Goal: Task Accomplishment & Management: Manage account settings

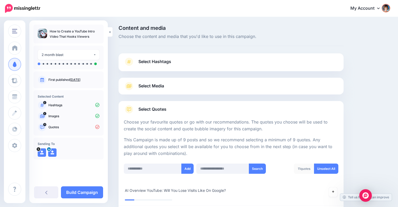
scroll to position [218, 0]
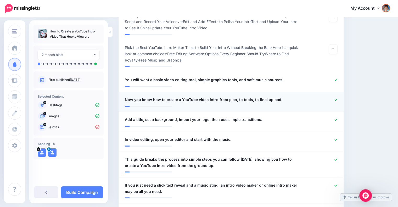
click at [337, 99] on icon at bounding box center [335, 99] width 3 height 3
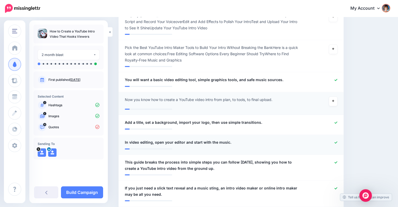
click at [337, 141] on icon at bounding box center [335, 142] width 3 height 2
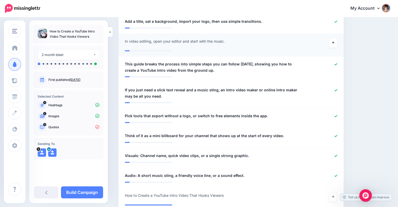
scroll to position [323, 0]
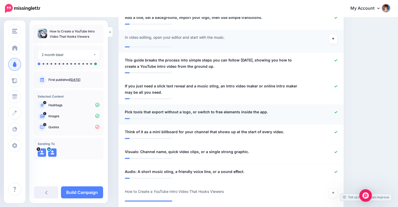
click at [337, 111] on icon at bounding box center [335, 112] width 3 height 3
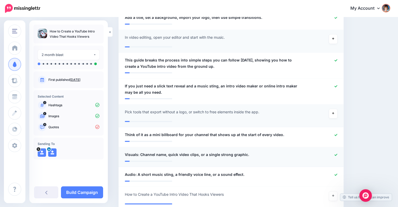
click at [337, 154] on icon at bounding box center [335, 154] width 3 height 3
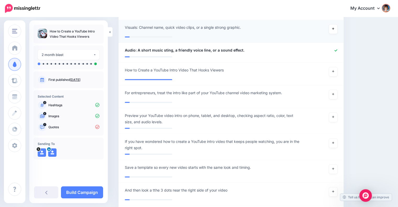
scroll to position [450, 0]
click at [337, 49] on icon at bounding box center [335, 49] width 3 height 3
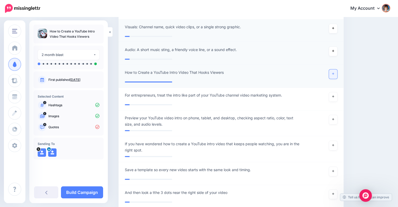
click at [334, 73] on icon at bounding box center [333, 73] width 2 height 3
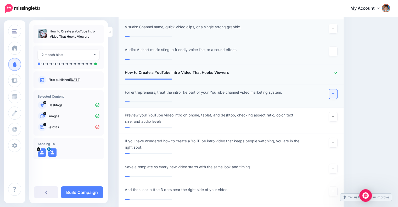
click at [334, 93] on icon at bounding box center [333, 93] width 2 height 3
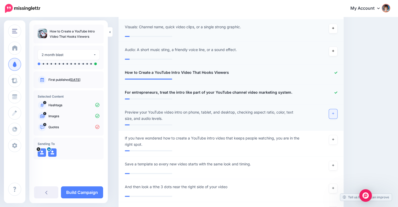
click at [334, 113] on icon at bounding box center [333, 113] width 2 height 3
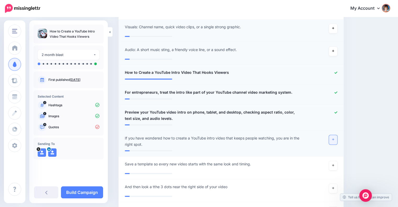
click at [334, 139] on icon at bounding box center [333, 139] width 2 height 2
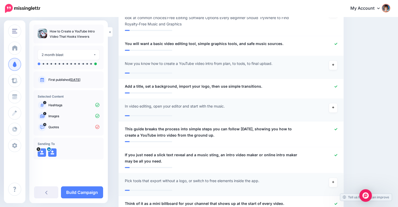
scroll to position [252, 0]
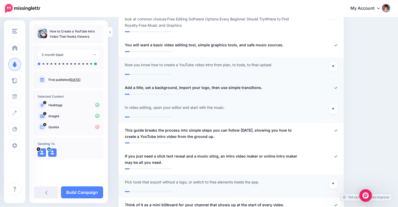
click at [337, 87] on icon at bounding box center [335, 87] width 3 height 3
click at [337, 45] on icon at bounding box center [335, 45] width 3 height 3
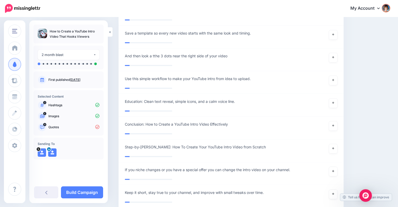
scroll to position [584, 0]
click at [334, 79] on icon at bounding box center [333, 80] width 2 height 2
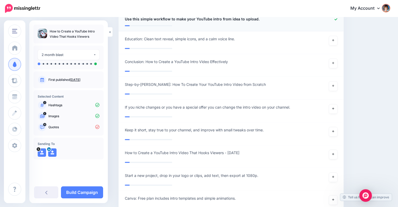
scroll to position [643, 0]
click at [334, 85] on icon at bounding box center [333, 86] width 2 height 2
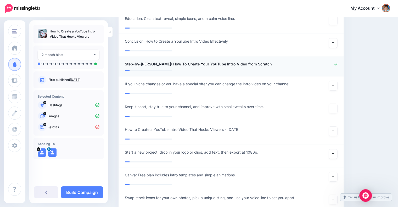
scroll to position [665, 0]
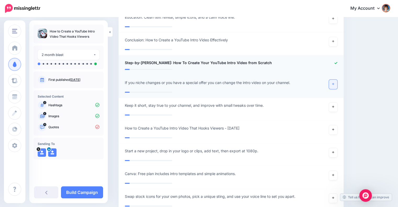
click at [334, 83] on icon at bounding box center [333, 84] width 2 height 2
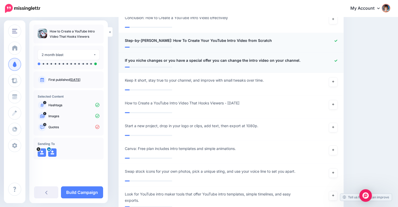
scroll to position [688, 0]
click at [334, 81] on icon at bounding box center [333, 81] width 2 height 2
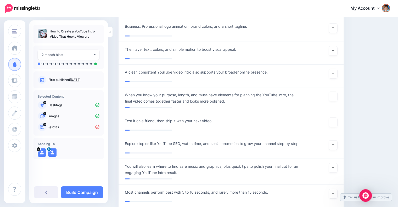
scroll to position [950, 0]
click at [334, 72] on icon at bounding box center [333, 73] width 2 height 2
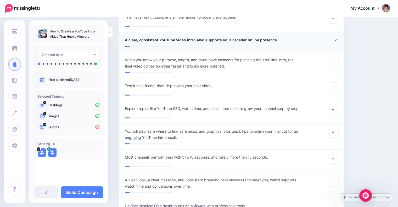
scroll to position [982, 0]
click at [334, 60] on icon at bounding box center [333, 61] width 2 height 2
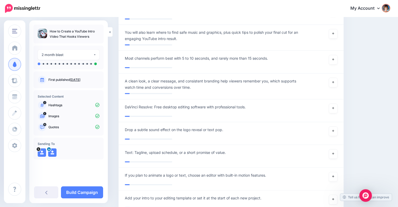
scroll to position [1084, 0]
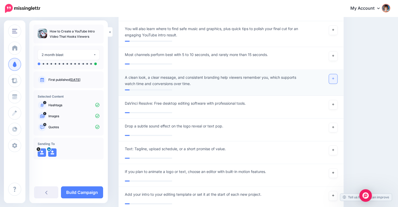
click at [334, 78] on icon at bounding box center [333, 79] width 2 height 2
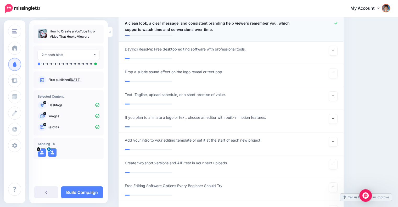
scroll to position [1140, 0]
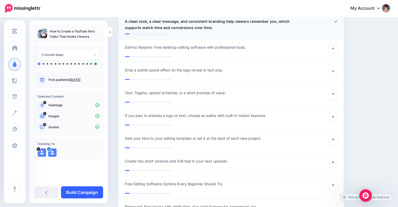
click at [87, 195] on link "Build Campaign" at bounding box center [82, 192] width 42 height 12
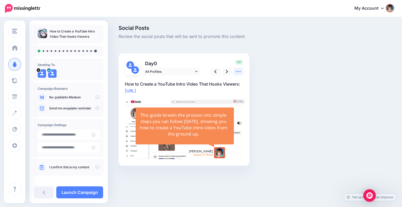
click at [239, 71] on icon at bounding box center [237, 71] width 5 height 5
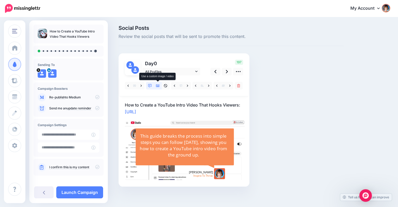
click at [159, 87] on icon at bounding box center [158, 86] width 4 height 4
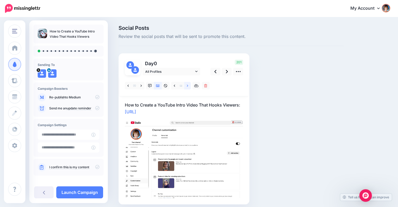
click at [186, 86] on link at bounding box center [187, 86] width 7 height 8
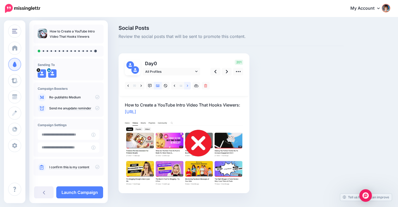
click at [186, 86] on link at bounding box center [187, 86] width 7 height 8
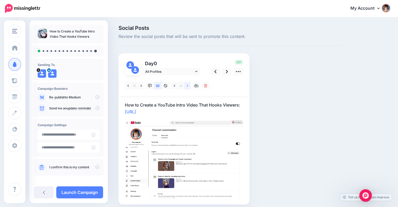
click at [186, 86] on link at bounding box center [187, 86] width 7 height 8
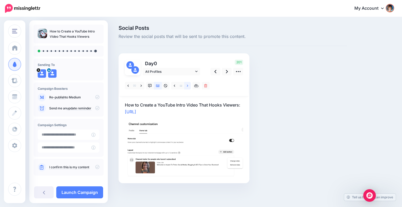
click at [186, 86] on link at bounding box center [187, 86] width 7 height 8
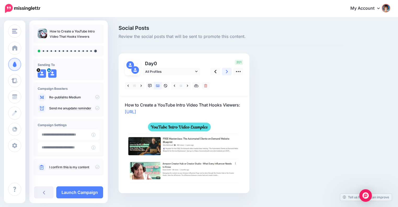
click at [226, 72] on icon at bounding box center [227, 71] width 2 height 5
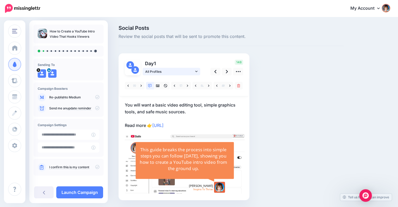
click at [194, 72] on link "All Profiles" at bounding box center [172, 72] width 58 height 8
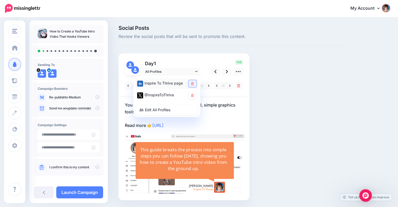
click at [190, 81] on link at bounding box center [192, 83] width 8 height 7
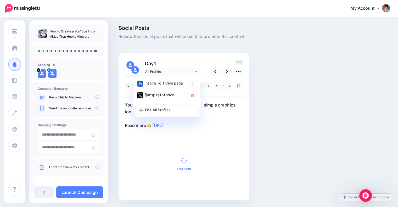
click at [255, 99] on div "Social Posts Review the social posts that will be sent to promote this content.…" at bounding box center [231, 120] width 233 height 190
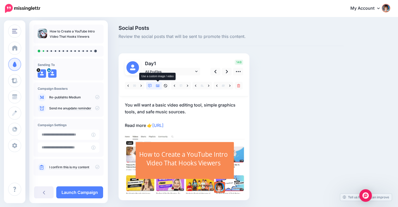
click at [158, 86] on icon at bounding box center [158, 85] width 4 height 3
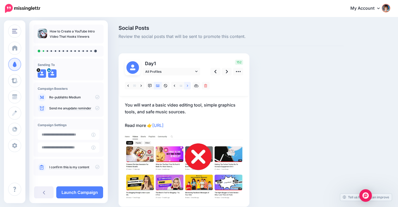
click at [188, 87] on icon at bounding box center [187, 86] width 1 height 4
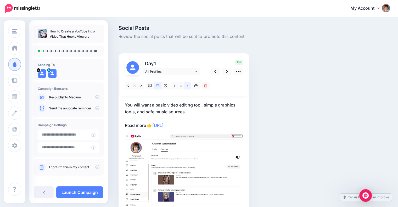
click at [188, 87] on icon at bounding box center [187, 86] width 1 height 4
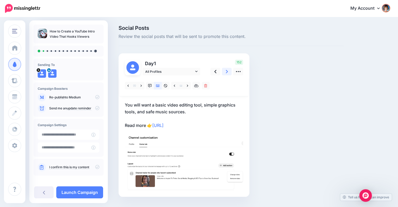
click at [226, 72] on icon at bounding box center [227, 71] width 2 height 5
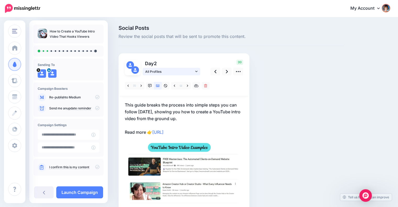
click at [197, 71] on icon at bounding box center [196, 72] width 2 height 4
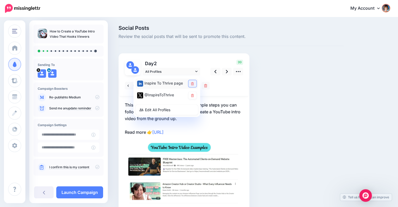
click at [193, 84] on icon at bounding box center [192, 83] width 3 height 3
click at [225, 73] on link at bounding box center [227, 72] width 10 height 8
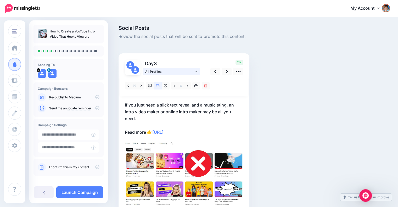
click at [198, 73] on link "All Profiles" at bounding box center [172, 72] width 58 height 8
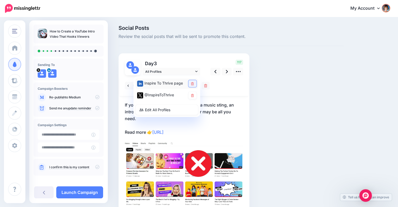
click at [194, 84] on link at bounding box center [192, 83] width 8 height 7
click at [225, 72] on link at bounding box center [227, 72] width 10 height 8
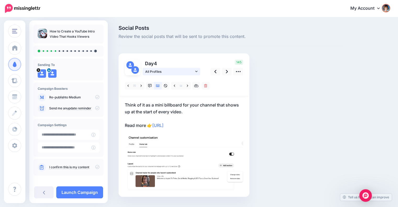
click at [195, 72] on link "All Profiles" at bounding box center [172, 72] width 58 height 8
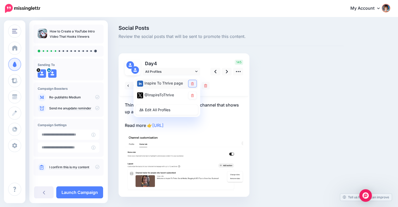
click at [191, 84] on icon at bounding box center [192, 83] width 3 height 3
click at [225, 73] on link at bounding box center [227, 72] width 10 height 8
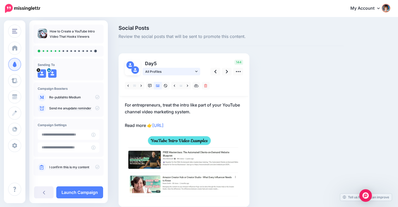
click at [197, 72] on icon at bounding box center [196, 72] width 2 height 4
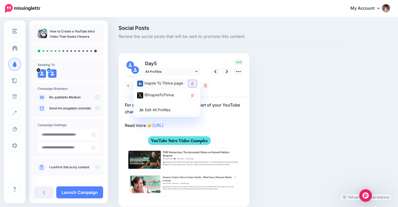
click at [193, 83] on icon at bounding box center [192, 83] width 3 height 3
click at [223, 71] on link at bounding box center [227, 72] width 10 height 8
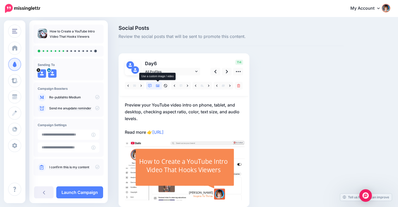
click at [157, 86] on icon at bounding box center [158, 85] width 4 height 3
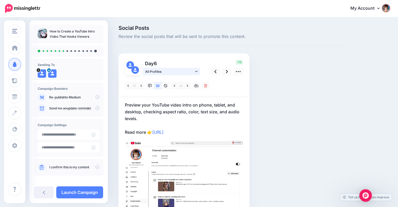
click at [193, 72] on span "All Profiles" at bounding box center [169, 71] width 49 height 5
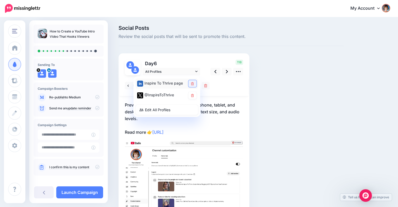
click at [193, 82] on link at bounding box center [192, 83] width 8 height 7
click at [212, 92] on div at bounding box center [184, 85] width 129 height 21
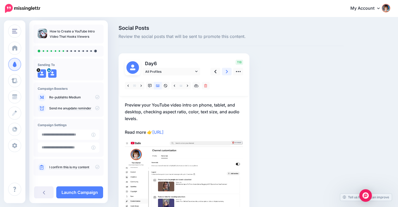
click at [226, 71] on icon at bounding box center [227, 71] width 2 height 5
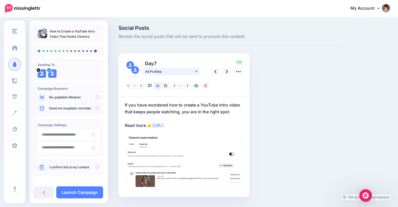
click at [196, 73] on icon at bounding box center [196, 72] width 2 height 4
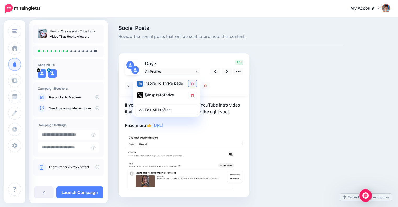
click at [189, 84] on link at bounding box center [192, 83] width 8 height 7
click at [223, 71] on link at bounding box center [227, 72] width 10 height 8
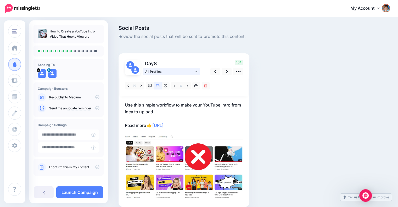
click at [196, 70] on icon at bounding box center [196, 72] width 2 height 4
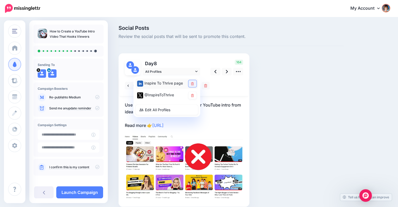
click at [192, 83] on icon at bounding box center [192, 83] width 3 height 3
click at [224, 73] on link at bounding box center [227, 72] width 10 height 8
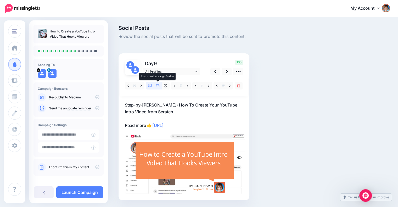
click at [159, 86] on icon at bounding box center [158, 86] width 4 height 4
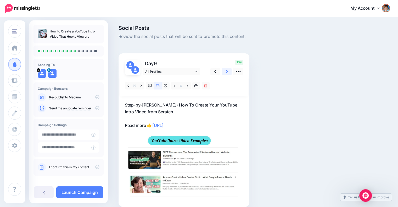
click at [224, 74] on link at bounding box center [227, 72] width 10 height 8
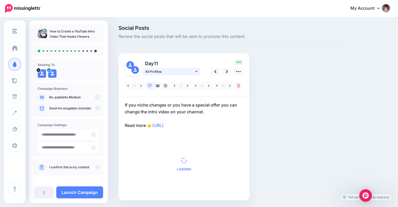
click at [196, 72] on icon at bounding box center [196, 71] width 2 height 1
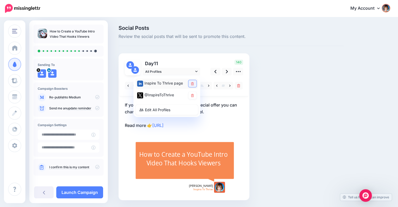
click at [194, 82] on link at bounding box center [192, 83] width 8 height 7
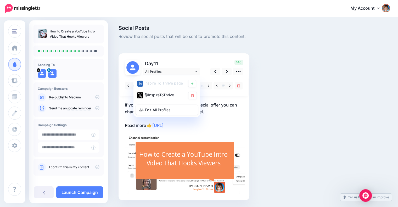
click at [224, 95] on div at bounding box center [184, 85] width 129 height 21
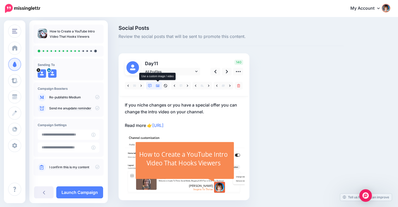
click at [159, 86] on icon at bounding box center [158, 85] width 4 height 3
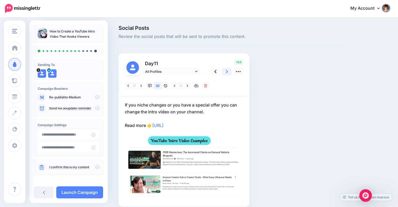
click at [225, 73] on link at bounding box center [227, 72] width 10 height 8
click at [197, 75] on link "All Profiles" at bounding box center [172, 72] width 58 height 8
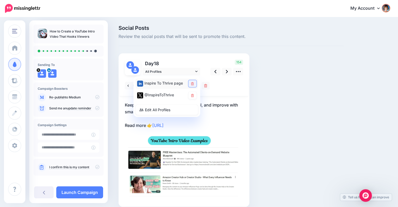
click at [194, 82] on link at bounding box center [192, 83] width 8 height 7
click at [224, 73] on link at bounding box center [227, 72] width 10 height 8
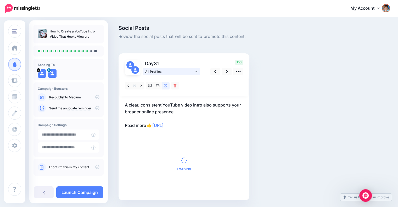
click at [197, 71] on icon at bounding box center [196, 72] width 2 height 4
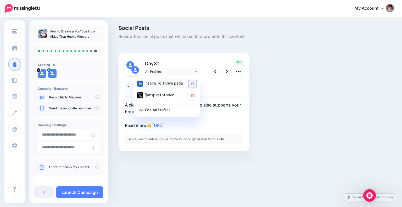
click at [193, 81] on link at bounding box center [192, 83] width 8 height 7
click at [212, 87] on div at bounding box center [184, 85] width 129 height 21
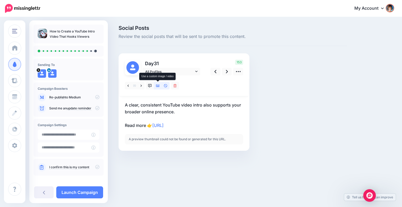
click at [158, 87] on icon at bounding box center [158, 85] width 4 height 3
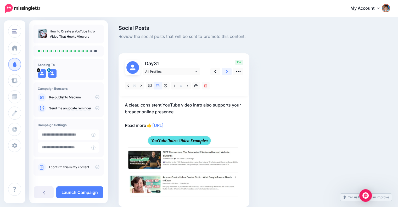
click at [223, 73] on link at bounding box center [227, 72] width 10 height 8
type textarea "**********"
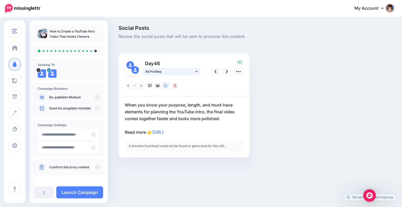
click at [195, 73] on icon at bounding box center [196, 72] width 2 height 4
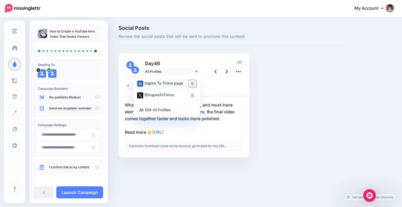
click at [194, 84] on icon at bounding box center [192, 83] width 3 height 3
click at [227, 121] on p "When you know your purpose, length, and must-have elements for planning the You…" at bounding box center [184, 118] width 118 height 34
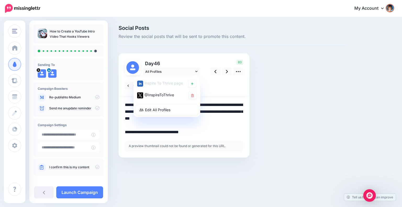
click at [216, 93] on div at bounding box center [184, 85] width 129 height 21
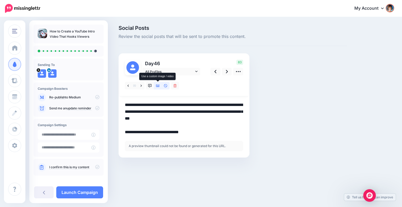
click at [156, 85] on icon at bounding box center [158, 86] width 4 height 4
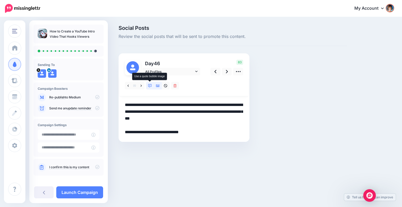
click at [151, 85] on icon at bounding box center [150, 86] width 4 height 4
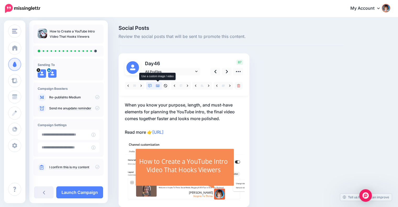
click at [157, 84] on icon at bounding box center [158, 85] width 4 height 3
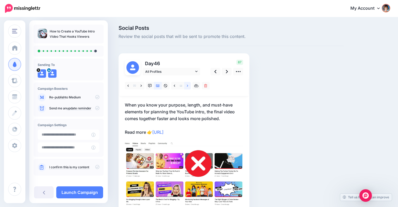
click at [186, 83] on link at bounding box center [187, 86] width 7 height 8
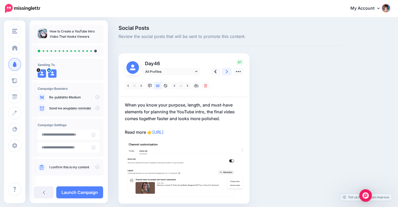
click at [225, 70] on link at bounding box center [227, 72] width 10 height 8
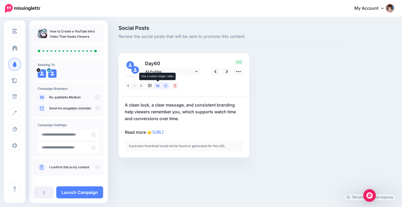
click at [159, 86] on icon at bounding box center [158, 85] width 4 height 3
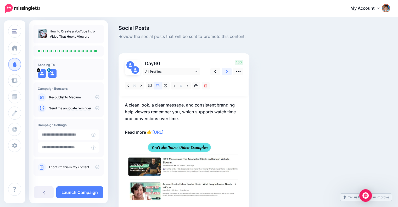
click at [224, 72] on link at bounding box center [227, 72] width 10 height 8
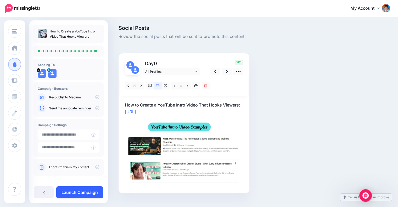
click at [82, 193] on link "Launch Campaign" at bounding box center [79, 192] width 47 height 12
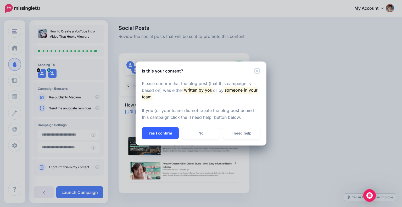
click at [150, 131] on button "Yes I confirm" at bounding box center [160, 133] width 37 height 12
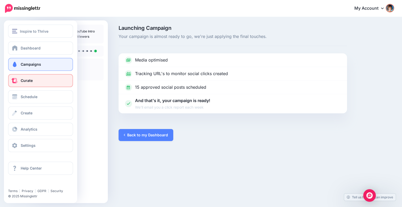
click at [26, 84] on link "Curate" at bounding box center [40, 80] width 65 height 13
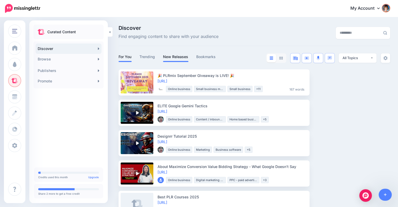
click at [167, 57] on link "New Releases" at bounding box center [175, 57] width 25 height 6
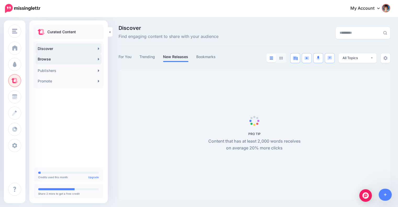
click at [74, 55] on link "Browse" at bounding box center [69, 59] width 66 height 10
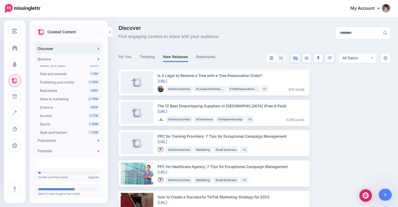
scroll to position [167, 0]
click at [66, 97] on span "Sales & marketing" at bounding box center [54, 95] width 29 height 4
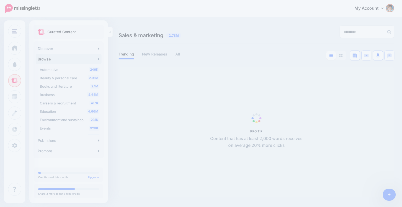
click at [66, 95] on ul "246K Automotive 2.91M Beauty & personal care 2.1M Books and literature 4.65M Bu…" at bounding box center [69, 100] width 66 height 70
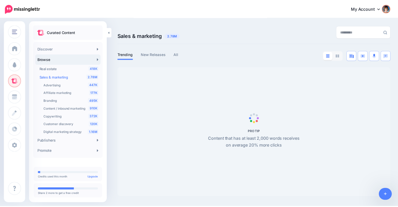
scroll to position [185, 0]
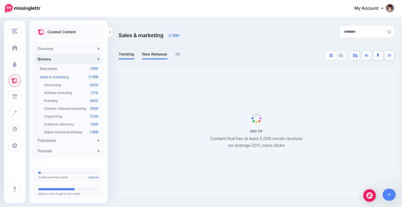
click at [144, 54] on link "New Releases" at bounding box center [154, 54] width 25 height 6
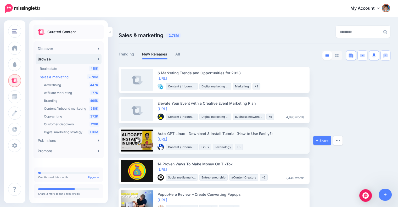
scroll to position [87, 0]
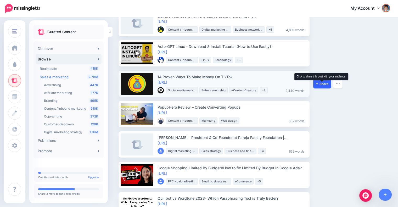
click at [319, 83] on span "Share" at bounding box center [322, 83] width 13 height 3
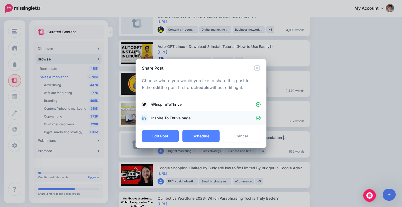
click at [258, 117] on icon at bounding box center [258, 118] width 5 height 5
click at [197, 137] on button "Schedule" at bounding box center [200, 136] width 37 height 12
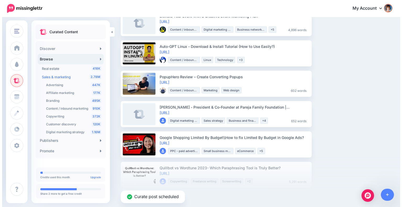
scroll to position [0, 0]
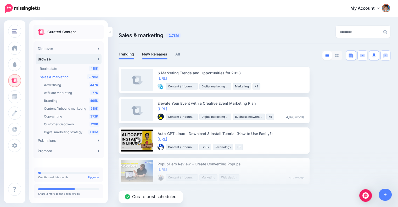
click at [125, 56] on link "Trending" at bounding box center [126, 54] width 16 height 6
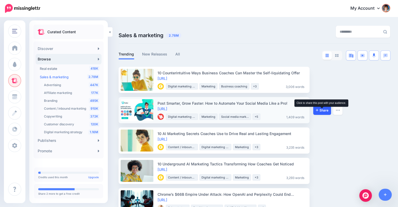
click at [318, 111] on icon at bounding box center [317, 109] width 2 height 3
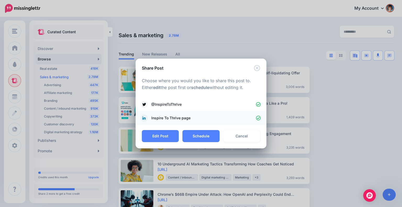
click at [259, 116] on icon at bounding box center [258, 118] width 5 height 5
click at [210, 134] on button "Schedule" at bounding box center [200, 136] width 37 height 12
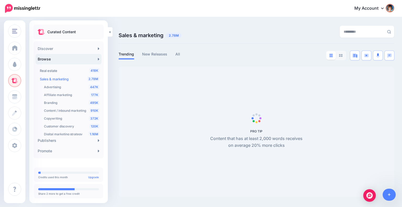
scroll to position [185, 0]
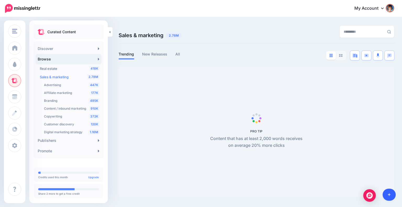
click at [390, 194] on icon at bounding box center [389, 195] width 3 height 4
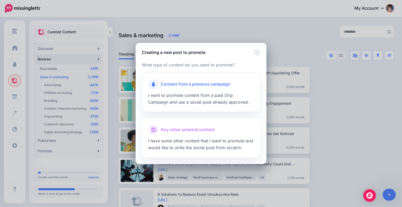
click at [213, 93] on span "I want to promote content from a past Drip Campaign and use a social post alrea…" at bounding box center [198, 99] width 101 height 12
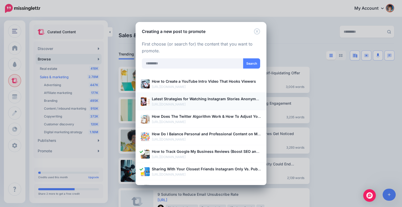
click at [205, 101] on b "Latest Strategies for Watching Instagram Stories Anonymously (+ Free Tools)" at bounding box center [222, 99] width 140 height 4
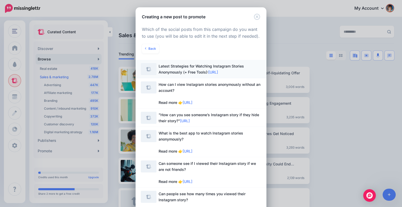
click at [221, 65] on span "Latest Strategies for Watching Instagram Stories Anonymously (+ Free Tools): [U…" at bounding box center [201, 69] width 85 height 10
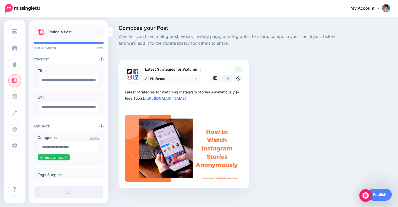
click at [143, 98] on textarea "**********" at bounding box center [185, 98] width 120 height 19
type textarea "**********"
click at [381, 193] on link "Publish" at bounding box center [380, 195] width 24 height 12
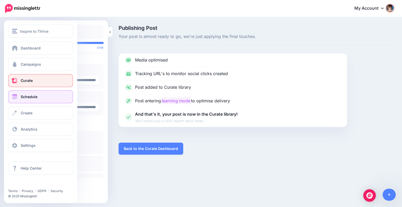
click at [19, 95] on link "Schedule" at bounding box center [40, 96] width 65 height 13
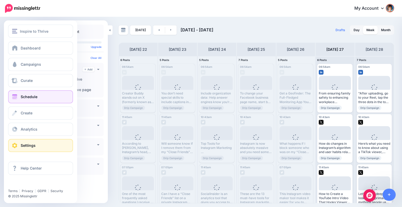
click at [24, 142] on link "Settings" at bounding box center [40, 145] width 65 height 13
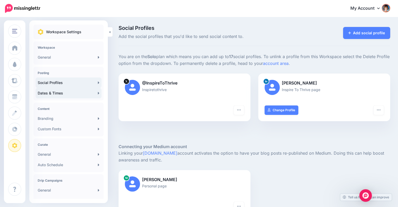
click at [53, 92] on link "Dates & Times" at bounding box center [69, 93] width 66 height 10
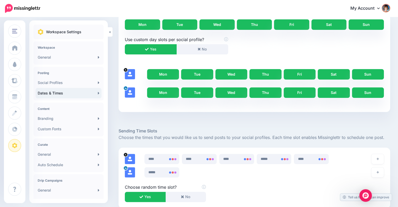
scroll to position [132, 0]
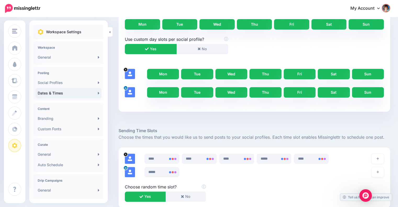
click at [371, 92] on link "Sun" at bounding box center [368, 92] width 32 height 10
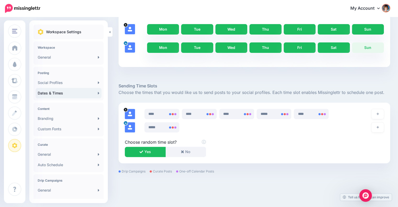
scroll to position [189, 0]
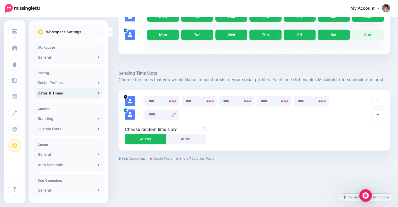
click at [174, 115] on icon at bounding box center [174, 114] width 4 height 4
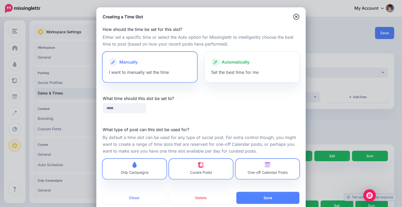
click at [230, 69] on div "Automatically Set the best time for me" at bounding box center [252, 67] width 94 height 30
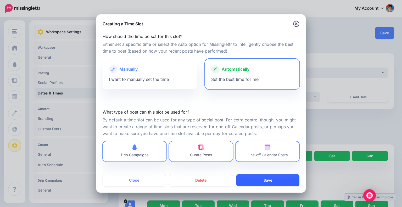
click at [262, 179] on button "Save" at bounding box center [267, 180] width 63 height 12
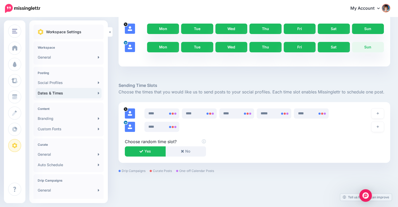
scroll to position [189, 0]
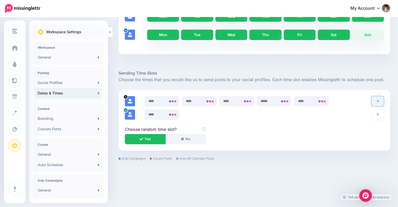
click at [379, 100] on icon "button" at bounding box center [377, 100] width 2 height 3
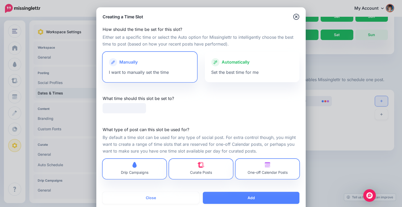
type input "*****"
click at [169, 70] on div "Manually I want to manually set the time" at bounding box center [150, 67] width 94 height 30
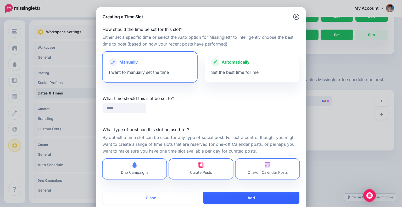
click at [226, 194] on button "Add" at bounding box center [251, 198] width 97 height 12
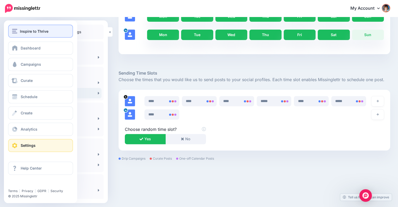
click at [20, 32] on span "Inspire to Thrive" at bounding box center [34, 31] width 29 height 6
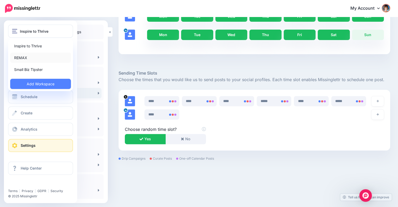
click at [23, 60] on link "REMAX" at bounding box center [40, 58] width 61 height 10
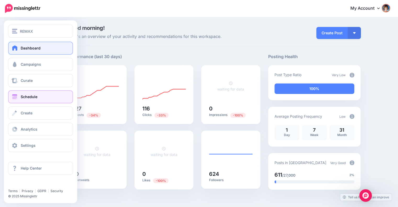
click at [16, 98] on span at bounding box center [14, 96] width 7 height 5
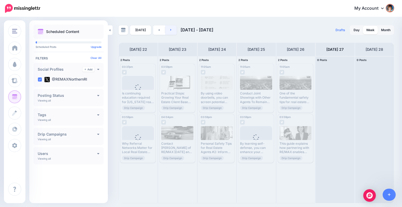
click at [169, 32] on link at bounding box center [171, 29] width 12 height 9
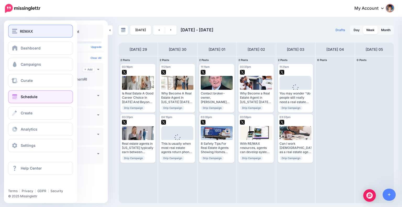
click at [19, 30] on div "REMAX" at bounding box center [40, 31] width 57 height 6
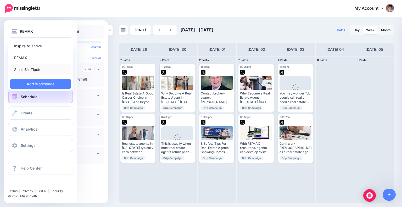
click at [25, 70] on link "Small Biz Tipster" at bounding box center [40, 69] width 61 height 10
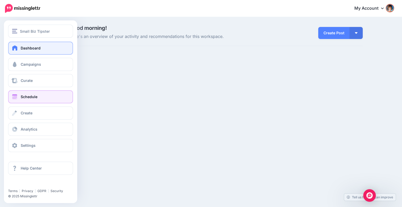
click at [28, 93] on link "Schedule" at bounding box center [40, 96] width 65 height 13
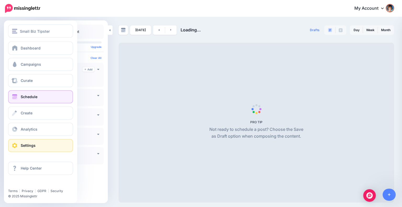
click at [25, 144] on span "Settings" at bounding box center [28, 145] width 15 height 4
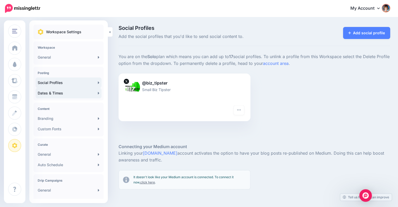
click at [52, 91] on link "Dates & Times" at bounding box center [69, 93] width 66 height 10
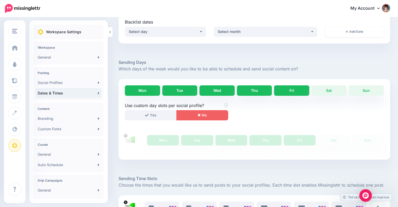
scroll to position [109, 0]
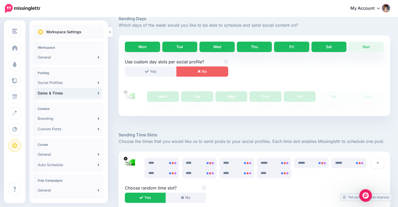
click at [325, 45] on link "Sat" at bounding box center [328, 47] width 35 height 10
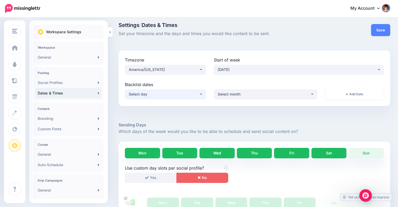
scroll to position [0, 0]
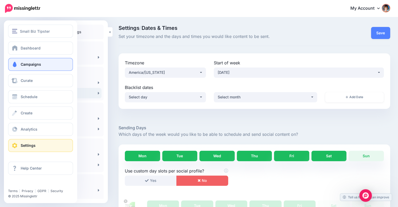
click at [25, 61] on link "Campaigns" at bounding box center [40, 64] width 65 height 13
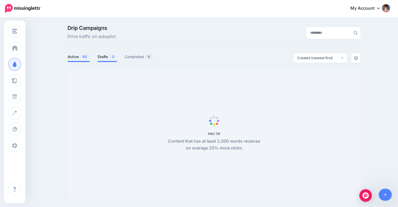
click at [111, 57] on link "Drafts 3" at bounding box center [107, 57] width 19 height 6
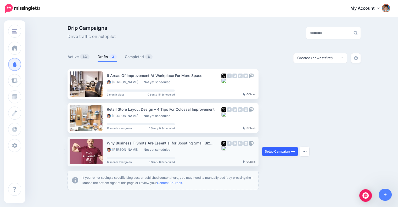
click at [285, 151] on link "Setup Campaign" at bounding box center [280, 151] width 36 height 9
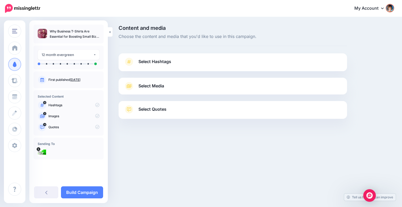
click at [200, 66] on link "Select Hashtags" at bounding box center [233, 65] width 218 height 14
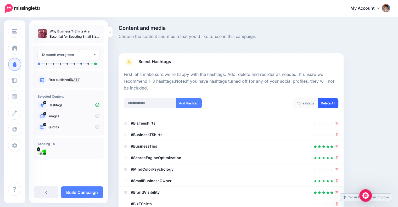
click at [334, 104] on link "Delete All" at bounding box center [328, 103] width 21 height 10
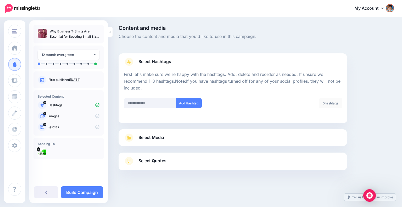
click at [267, 138] on link "Select Media" at bounding box center [233, 137] width 218 height 8
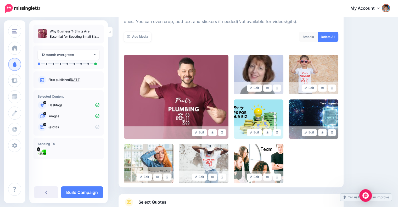
scroll to position [88, 0]
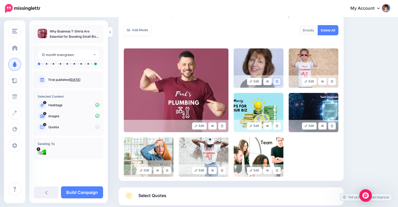
click at [278, 82] on icon at bounding box center [277, 81] width 2 height 3
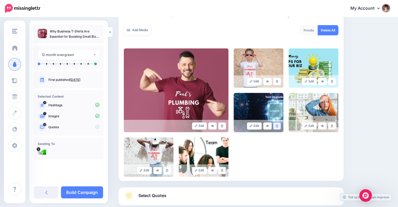
click at [278, 125] on link at bounding box center [277, 125] width 8 height 7
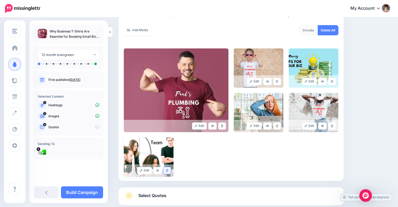
click at [170, 170] on link at bounding box center [167, 170] width 8 height 7
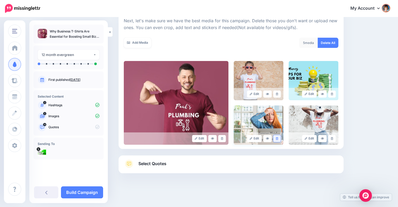
click at [278, 137] on icon at bounding box center [277, 138] width 2 height 3
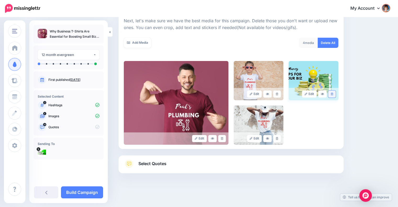
click at [336, 95] on link at bounding box center [332, 94] width 8 height 7
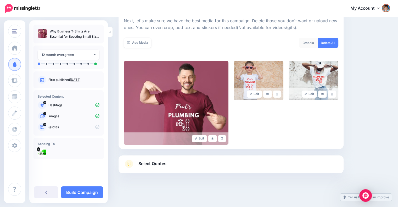
click at [224, 160] on link "Select Quotes" at bounding box center [231, 167] width 214 height 14
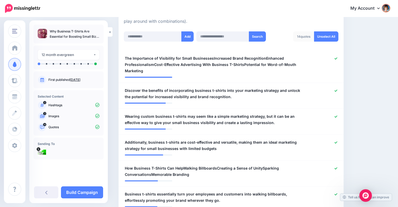
scroll to position [132, 0]
click at [234, 58] on span "The Importance of Visibility for Small BusinessesIncreased Brand RecognitionEnh…" at bounding box center [213, 64] width 176 height 19
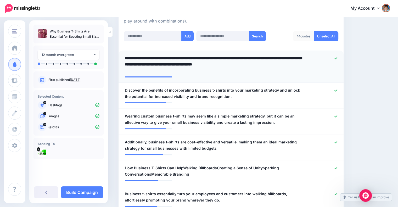
click at [211, 57] on textarea "**********" at bounding box center [214, 64] width 178 height 19
drag, startPoint x: 230, startPoint y: 57, endPoint x: 247, endPoint y: 68, distance: 19.6
click at [247, 68] on textarea "**********" at bounding box center [214, 64] width 178 height 19
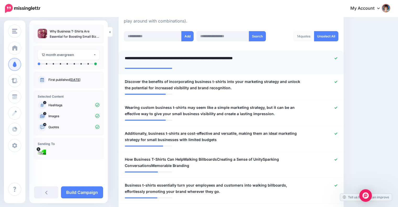
type textarea "**********"
click at [245, 90] on li "**********" at bounding box center [230, 87] width 225 height 26
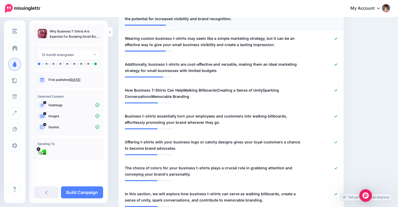
scroll to position [198, 0]
click at [181, 88] on span "How Business T-Shirts Can HelpWalking BillboardsCreating a Sense of UnitySparki…" at bounding box center [213, 93] width 176 height 13
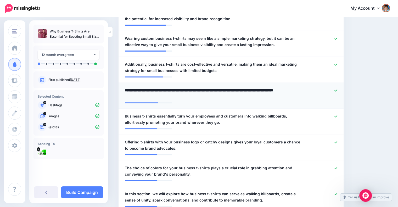
click at [181, 90] on textarea "**********" at bounding box center [214, 93] width 178 height 13
drag, startPoint x: 223, startPoint y: 89, endPoint x: 222, endPoint y: 95, distance: 6.3
click at [222, 95] on textarea "**********" at bounding box center [214, 93] width 178 height 13
type textarea "**********"
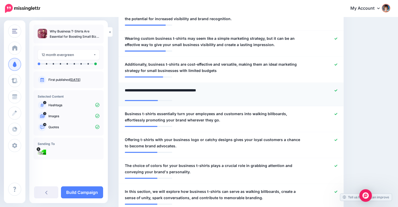
click at [234, 96] on textarea "**********" at bounding box center [214, 92] width 178 height 10
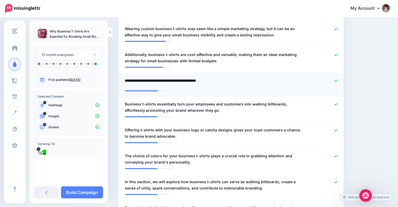
scroll to position [208, 0]
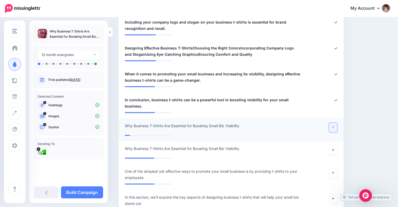
click at [334, 126] on icon at bounding box center [333, 127] width 2 height 2
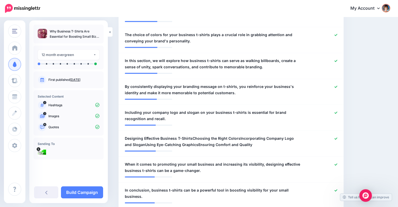
scroll to position [324, 0]
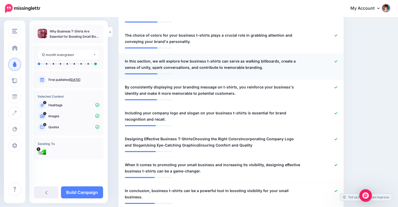
click at [337, 61] on icon at bounding box center [335, 61] width 3 height 3
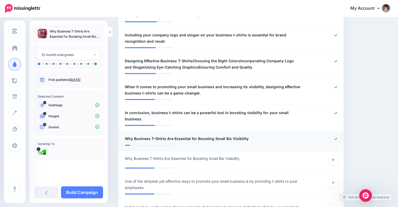
scroll to position [403, 0]
click at [337, 61] on icon at bounding box center [335, 61] width 3 height 2
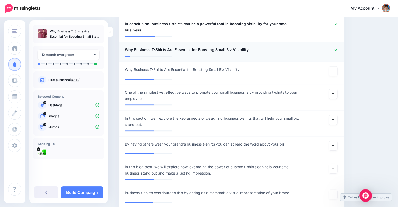
scroll to position [492, 0]
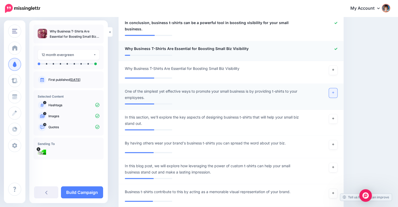
click at [334, 92] on icon at bounding box center [333, 93] width 2 height 2
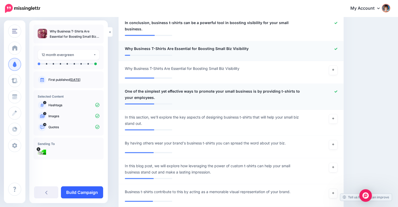
click at [89, 194] on link "Build Campaign" at bounding box center [82, 192] width 42 height 12
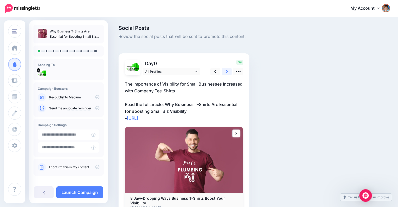
click at [227, 71] on icon at bounding box center [227, 71] width 2 height 5
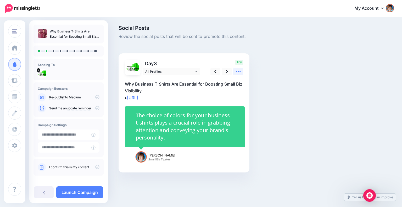
click at [240, 72] on icon at bounding box center [237, 71] width 5 height 5
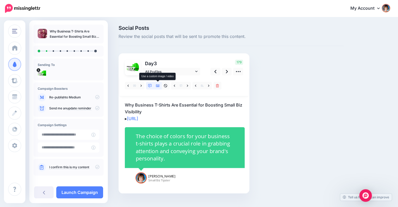
click at [156, 83] on link at bounding box center [158, 86] width 8 height 8
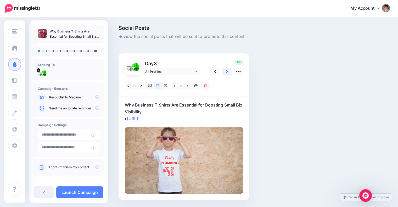
click at [223, 73] on link at bounding box center [227, 72] width 10 height 8
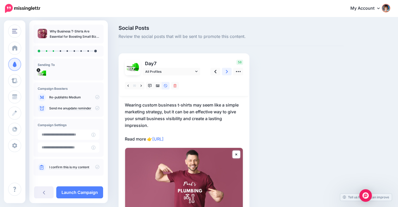
click at [223, 73] on link at bounding box center [227, 72] width 10 height 8
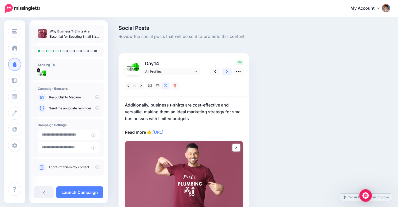
click at [223, 73] on link at bounding box center [227, 72] width 10 height 8
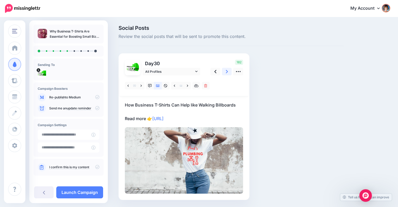
click at [223, 73] on link at bounding box center [227, 72] width 10 height 8
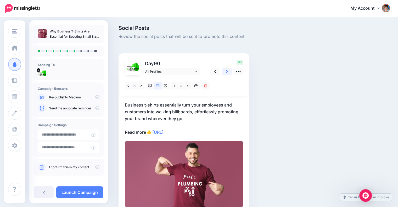
click at [223, 73] on link at bounding box center [227, 72] width 10 height 8
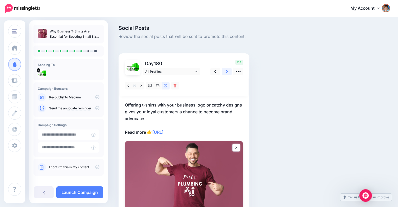
click at [223, 73] on link at bounding box center [227, 72] width 10 height 8
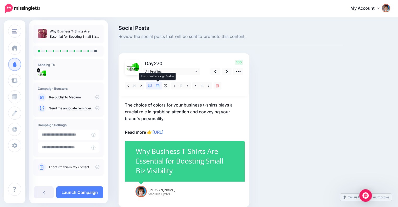
click at [158, 83] on link at bounding box center [158, 86] width 8 height 8
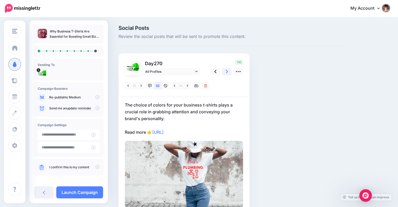
click at [226, 73] on icon at bounding box center [227, 71] width 2 height 5
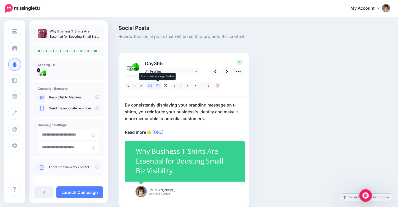
click at [159, 86] on icon at bounding box center [158, 85] width 4 height 3
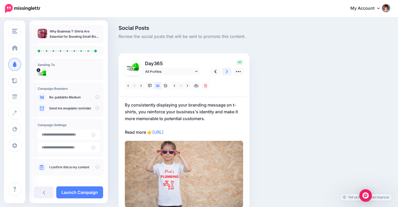
click at [227, 74] on icon at bounding box center [227, 71] width 2 height 5
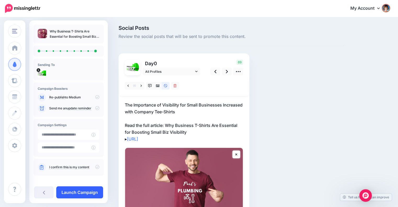
click at [89, 193] on link "Launch Campaign" at bounding box center [79, 192] width 47 height 12
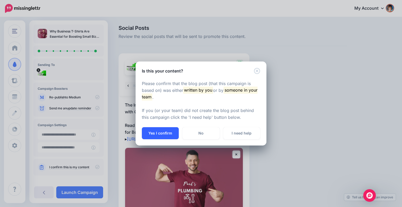
click at [153, 133] on button "Yes I confirm" at bounding box center [160, 133] width 37 height 12
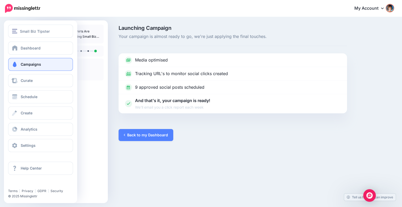
click at [30, 66] on span "Campaigns" at bounding box center [31, 64] width 20 height 4
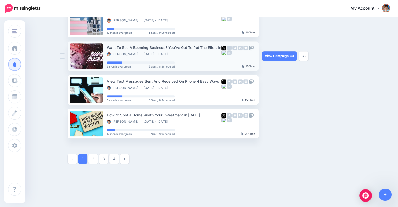
scroll to position [271, 0]
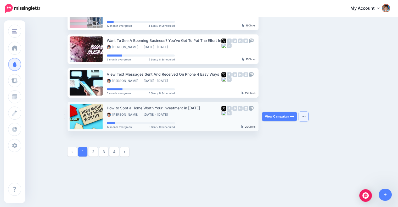
click at [306, 116] on img "button" at bounding box center [303, 117] width 4 height 2
click at [95, 151] on link "2" at bounding box center [92, 151] width 9 height 9
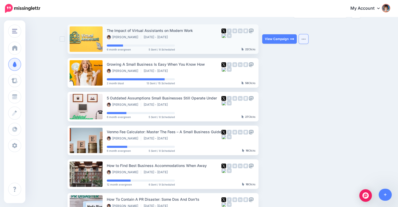
click at [302, 37] on button "button" at bounding box center [303, 38] width 9 height 9
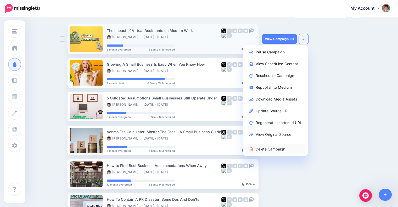
click at [269, 147] on link "Delete Campaign" at bounding box center [275, 149] width 61 height 10
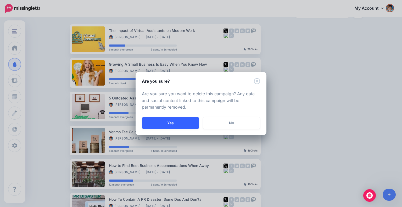
click at [185, 121] on button "Yes" at bounding box center [170, 123] width 57 height 12
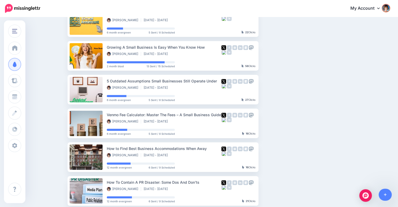
scroll to position [74, 0]
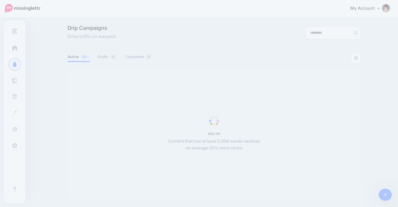
scroll to position [45, 0]
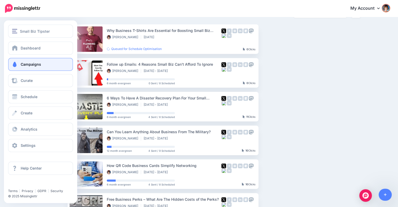
click at [19, 63] on link "Campaigns" at bounding box center [40, 64] width 65 height 13
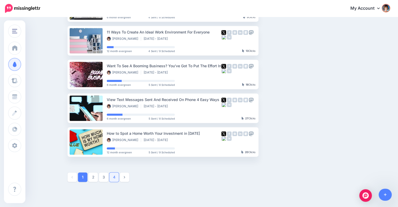
click at [119, 177] on link "4" at bounding box center [113, 176] width 9 height 9
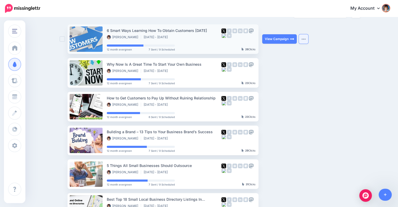
click at [308, 38] on button "button" at bounding box center [303, 38] width 9 height 9
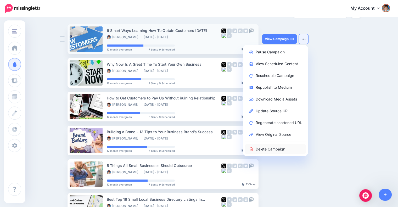
click at [274, 145] on link "Delete Campaign" at bounding box center [275, 149] width 61 height 10
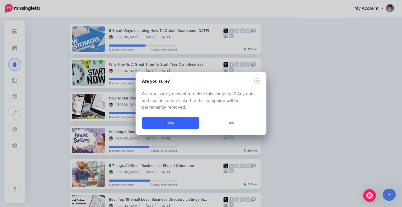
click at [171, 125] on button "Yes" at bounding box center [170, 123] width 57 height 12
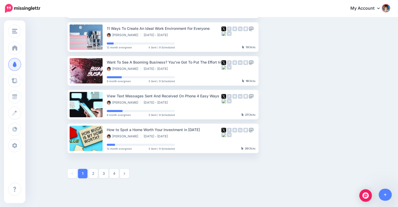
scroll to position [250, 0]
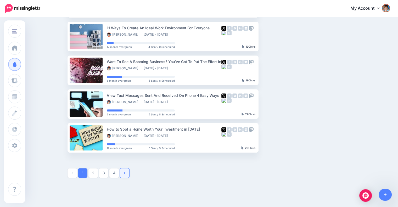
click at [123, 172] on link at bounding box center [124, 172] width 9 height 9
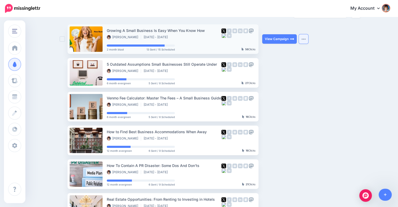
click at [303, 38] on img "button" at bounding box center [303, 39] width 4 height 2
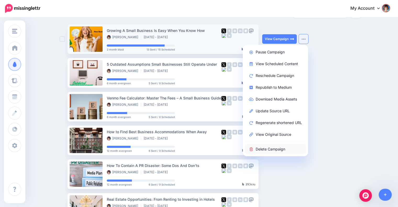
click at [271, 148] on link "Delete Campaign" at bounding box center [275, 149] width 61 height 10
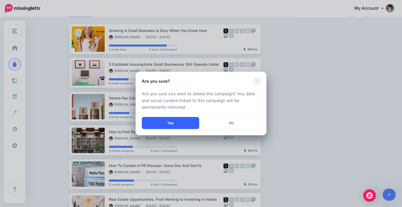
click at [188, 120] on button "Yes" at bounding box center [170, 123] width 57 height 12
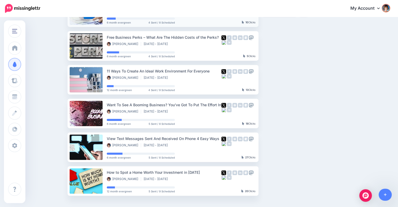
scroll to position [212, 0]
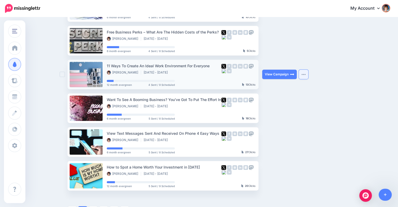
click at [303, 74] on img "button" at bounding box center [303, 75] width 4 height 2
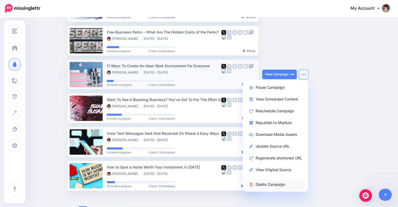
click at [263, 185] on link "Delete Campaign" at bounding box center [275, 184] width 61 height 10
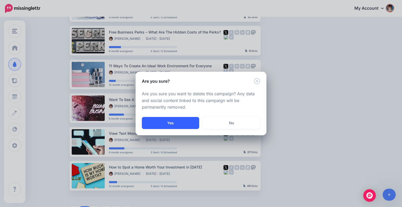
click at [183, 119] on button "Yes" at bounding box center [170, 123] width 57 height 12
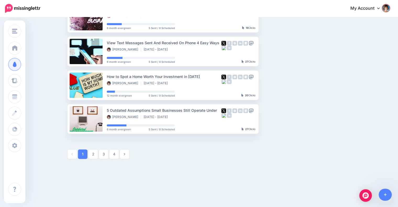
scroll to position [273, 0]
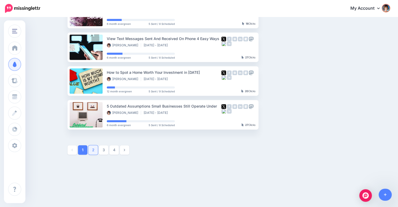
click at [95, 150] on link "2" at bounding box center [92, 149] width 9 height 9
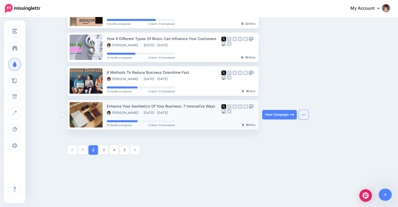
click at [308, 115] on button "button" at bounding box center [303, 114] width 9 height 9
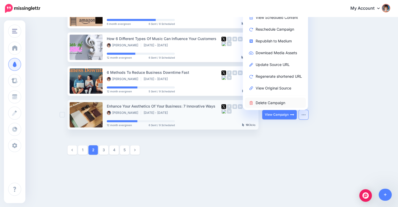
click at [283, 102] on link "Delete Campaign" at bounding box center [275, 103] width 61 height 10
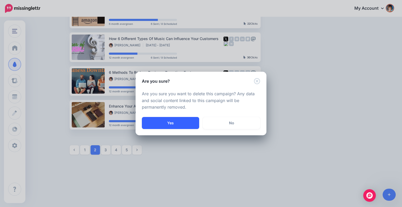
click at [187, 118] on button "Yes" at bounding box center [170, 123] width 57 height 12
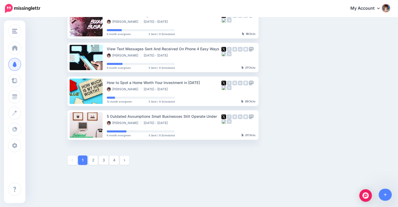
scroll to position [273, 0]
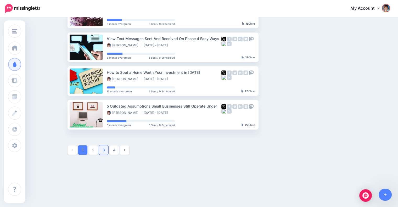
click at [105, 150] on link "3" at bounding box center [103, 149] width 9 height 9
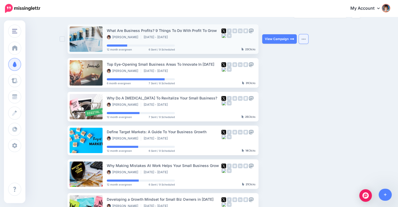
click at [307, 37] on button "button" at bounding box center [303, 38] width 9 height 9
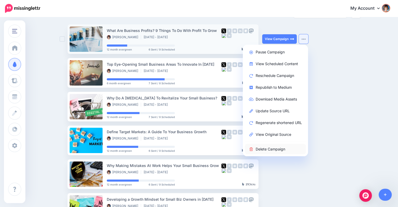
click at [268, 148] on link "Delete Campaign" at bounding box center [275, 149] width 61 height 10
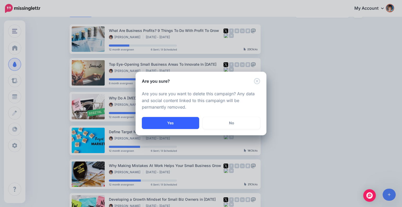
click at [168, 125] on button "Yes" at bounding box center [170, 123] width 57 height 12
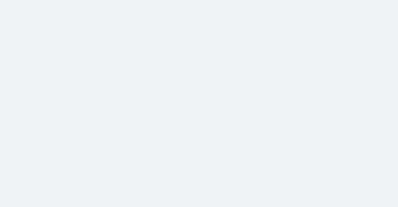
scroll to position [45, 0]
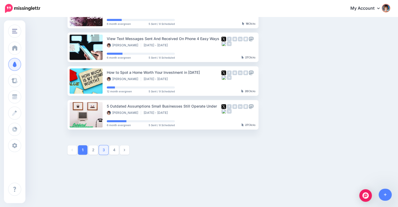
click at [105, 149] on link "3" at bounding box center [103, 149] width 9 height 9
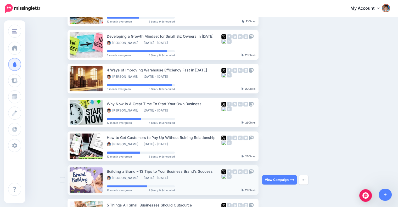
scroll to position [142, 0]
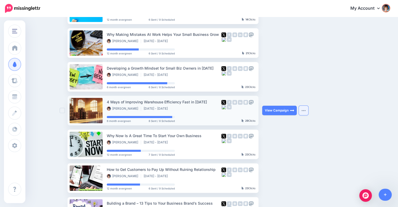
click at [307, 113] on button "button" at bounding box center [303, 110] width 9 height 9
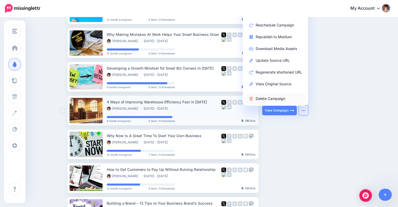
click at [277, 97] on link "Delete Campaign" at bounding box center [275, 98] width 61 height 10
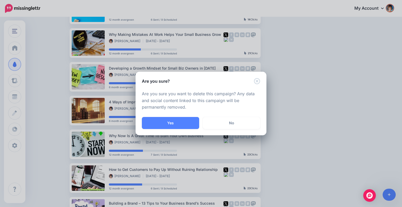
click at [182, 117] on button "Yes" at bounding box center [170, 123] width 57 height 12
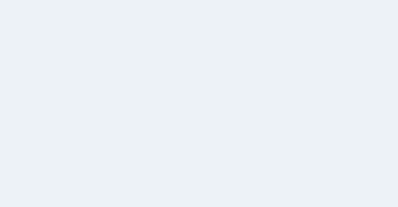
scroll to position [45, 0]
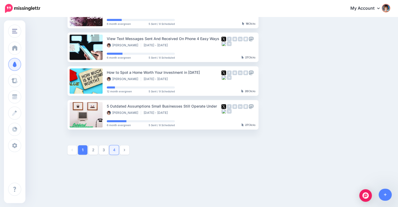
click at [116, 151] on link "4" at bounding box center [113, 149] width 9 height 9
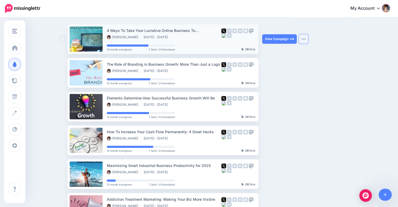
click at [305, 40] on button "button" at bounding box center [303, 38] width 9 height 9
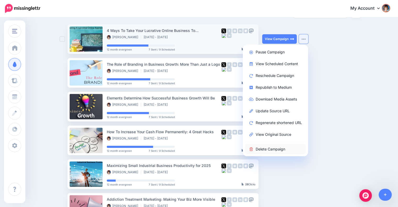
click at [275, 145] on link "Delete Campaign" at bounding box center [275, 149] width 61 height 10
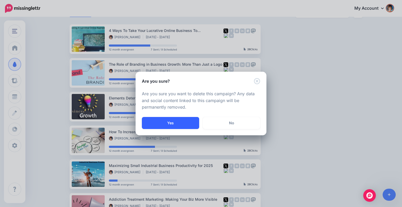
click at [160, 121] on button "Yes" at bounding box center [170, 123] width 57 height 12
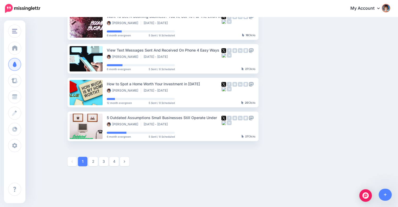
scroll to position [273, 0]
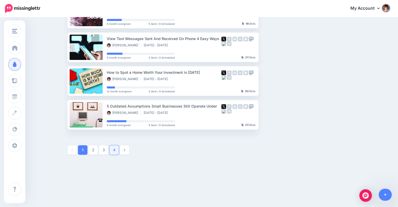
click at [116, 150] on link "4" at bounding box center [113, 149] width 9 height 9
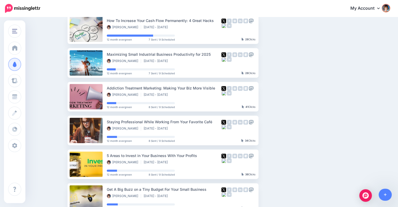
scroll to position [122, 0]
click at [308, 63] on button "button" at bounding box center [303, 62] width 9 height 9
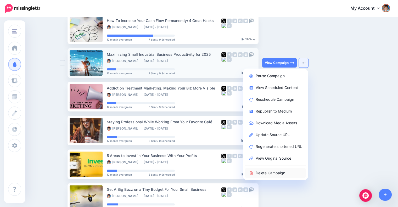
click at [276, 174] on link "Delete Campaign" at bounding box center [275, 173] width 61 height 10
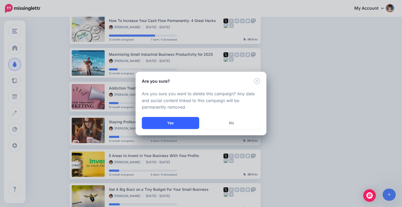
click at [185, 125] on button "Yes" at bounding box center [170, 123] width 57 height 12
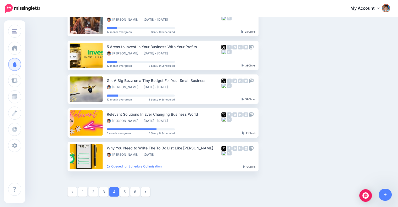
scroll to position [239, 0]
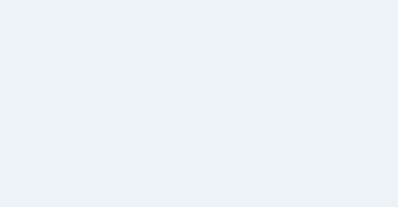
scroll to position [45, 0]
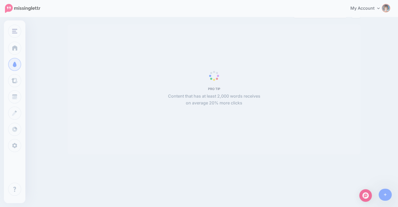
click at [124, 182] on div "Small Biz Tipster Inspire to Thrive REMAX Small Biz Tipster Add Workspace Dashb…" at bounding box center [199, 90] width 398 height 234
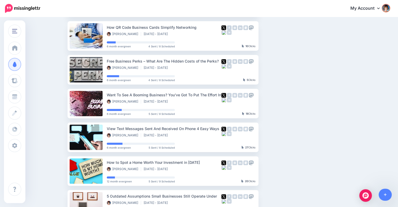
scroll to position [273, 0]
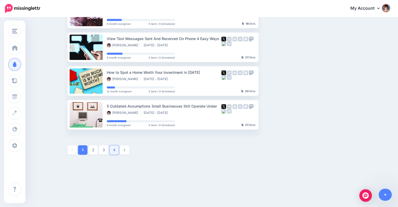
click at [116, 150] on link "4" at bounding box center [113, 149] width 9 height 9
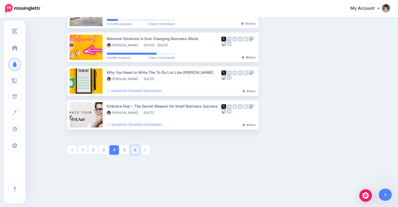
click at [137, 150] on link "6" at bounding box center [134, 149] width 9 height 9
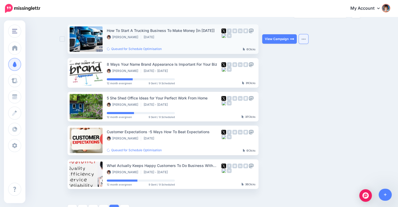
click at [308, 38] on button "button" at bounding box center [303, 38] width 9 height 9
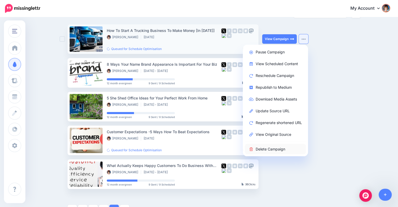
click at [265, 149] on link "Delete Campaign" at bounding box center [275, 149] width 61 height 10
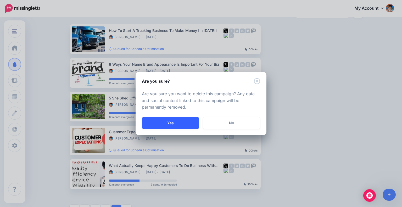
click at [165, 121] on button "Yes" at bounding box center [170, 123] width 57 height 12
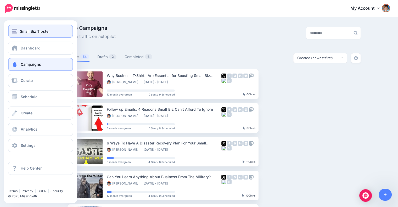
click at [20, 31] on span "Small Biz Tipster" at bounding box center [35, 31] width 30 height 6
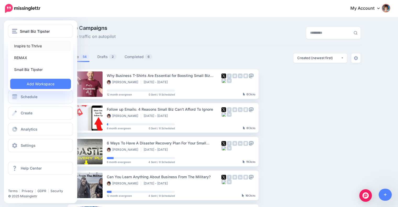
click at [22, 46] on link "Inspire to Thrive" at bounding box center [40, 46] width 61 height 10
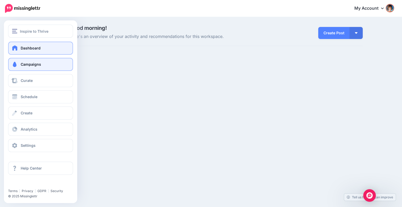
click at [19, 64] on link "Campaigns" at bounding box center [40, 64] width 65 height 13
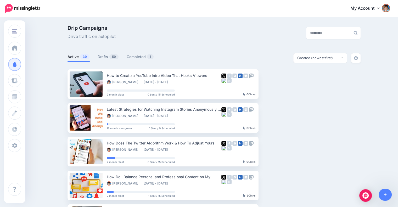
click at [82, 57] on span "39" at bounding box center [84, 56] width 9 height 5
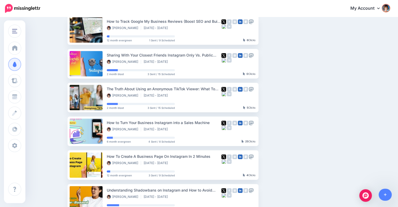
scroll to position [273, 0]
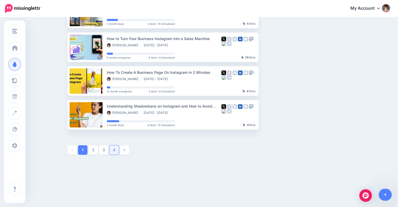
click at [116, 149] on link "4" at bounding box center [113, 149] width 9 height 9
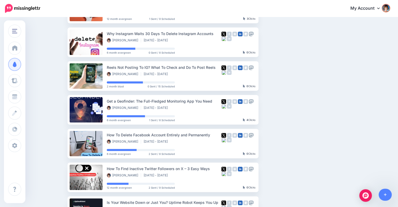
scroll to position [143, 0]
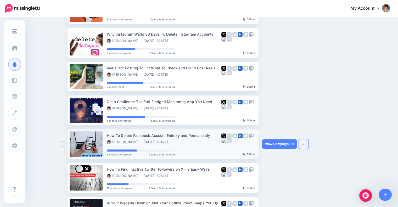
click at [303, 140] on button "button" at bounding box center [303, 143] width 9 height 9
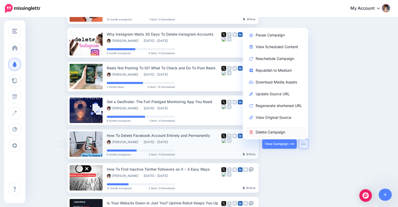
click at [274, 130] on link "Delete Campaign" at bounding box center [275, 132] width 61 height 10
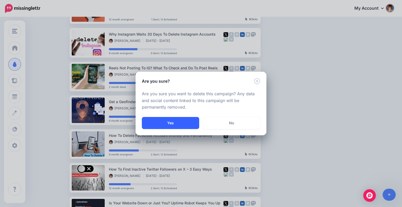
click at [177, 119] on button "Yes" at bounding box center [170, 123] width 57 height 12
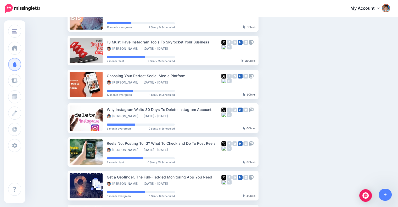
scroll to position [12, 0]
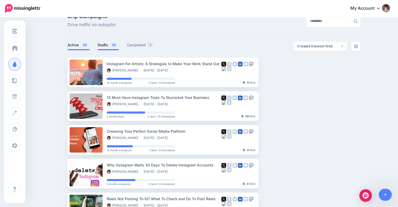
click at [106, 46] on link "Drafts 59" at bounding box center [108, 45] width 21 height 6
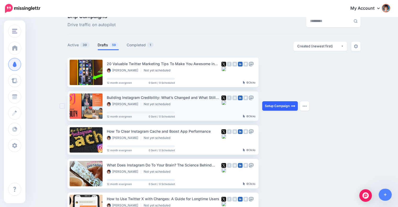
click at [275, 105] on link "Setup Campaign" at bounding box center [280, 105] width 36 height 9
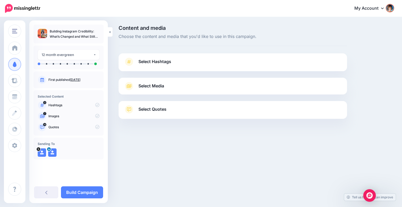
click at [153, 61] on span "Select Hashtags" at bounding box center [154, 61] width 33 height 7
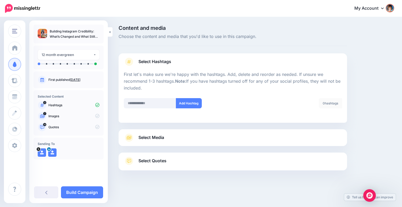
click at [231, 139] on link "Select Media" at bounding box center [233, 137] width 218 height 8
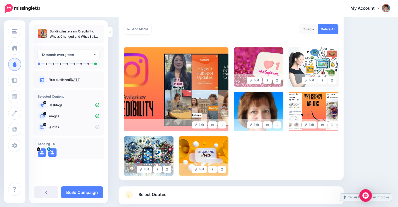
scroll to position [94, 0]
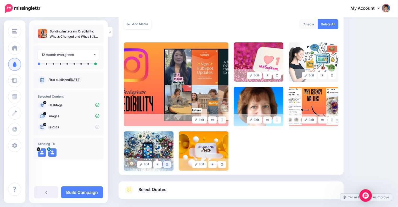
click at [167, 165] on icon at bounding box center [167, 164] width 2 height 3
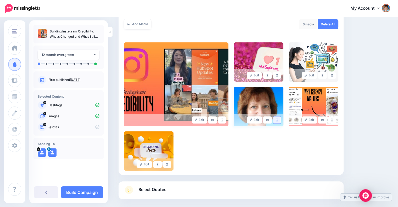
click at [277, 119] on link at bounding box center [277, 119] width 8 height 7
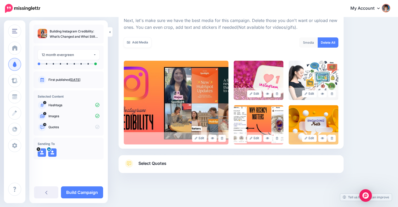
scroll to position [75, 0]
click at [333, 93] on icon at bounding box center [332, 94] width 2 height 3
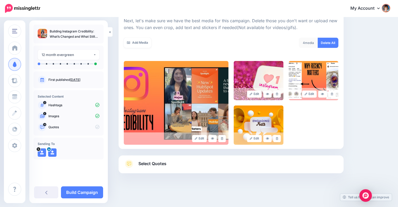
click at [167, 159] on div "Select Quotes Choose your favourite quotes or go with our recommendations. The …" at bounding box center [230, 164] width 225 height 18
click at [165, 161] on span "Select Quotes" at bounding box center [152, 163] width 28 height 7
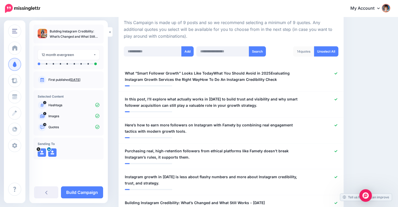
scroll to position [127, 0]
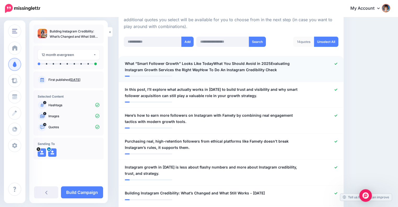
click at [211, 62] on span "What “Smart Follower Growth” Looks Like TodayWhat You Should Avoid in 2025Evalu…" at bounding box center [213, 66] width 176 height 13
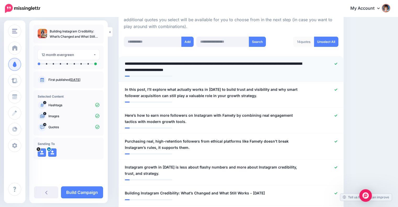
drag, startPoint x: 211, startPoint y: 62, endPoint x: 256, endPoint y: 70, distance: 45.2
click at [256, 70] on textarea "**********" at bounding box center [214, 66] width 178 height 13
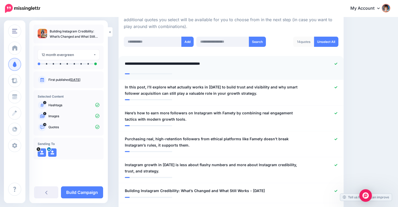
type textarea "**********"
click at [172, 84] on span "In this post, I’ll explore what actually works in 2025 to build trust and visib…" at bounding box center [213, 90] width 176 height 13
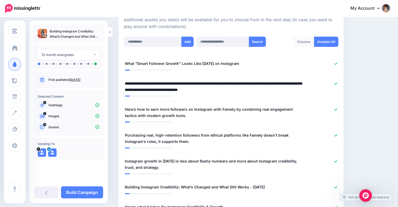
drag, startPoint x: 167, startPoint y: 83, endPoint x: 110, endPoint y: 78, distance: 57.0
type textarea "**********"
click at [256, 90] on textarea "**********" at bounding box center [214, 86] width 178 height 13
click at [337, 83] on icon at bounding box center [335, 83] width 3 height 2
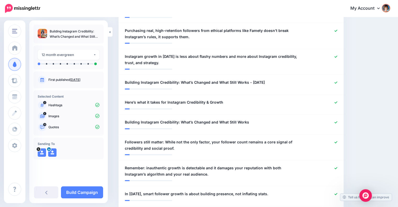
scroll to position [241, 0]
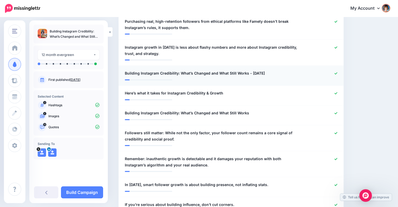
click at [304, 74] on div "**********" at bounding box center [213, 73] width 184 height 7
click at [248, 72] on span "Building Instagram Credibility: What’s Changed and What Still Works - September…" at bounding box center [195, 73] width 140 height 6
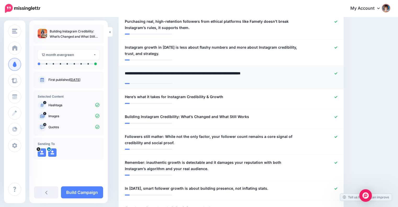
drag, startPoint x: 246, startPoint y: 72, endPoint x: 290, endPoint y: 71, distance: 44.2
click at [290, 71] on textarea "**********" at bounding box center [214, 75] width 178 height 10
type textarea "**********"
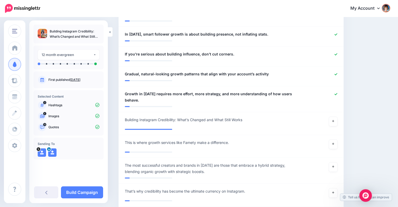
scroll to position [395, 0]
click at [198, 53] on span "If you’re serious about building influence, don’t cut corners." at bounding box center [179, 54] width 109 height 6
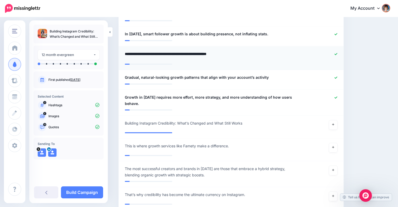
click at [197, 52] on textarea "**********" at bounding box center [214, 56] width 178 height 10
type textarea "**********"
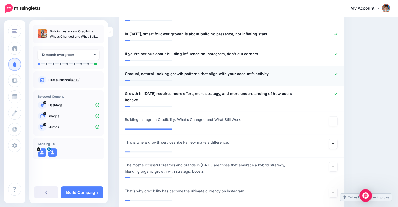
click at [233, 76] on div "**********" at bounding box center [213, 74] width 184 height 7
click at [234, 72] on span "Gradual, natural-looking growth patterns that align with your account’s activity" at bounding box center [197, 74] width 144 height 6
click at [337, 71] on div at bounding box center [322, 74] width 37 height 7
click at [337, 75] on link at bounding box center [335, 74] width 3 height 4
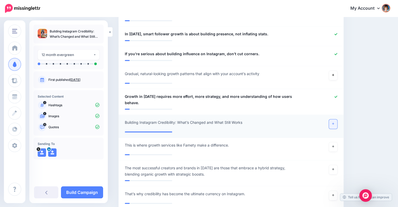
click at [333, 119] on link at bounding box center [333, 123] width 8 height 9
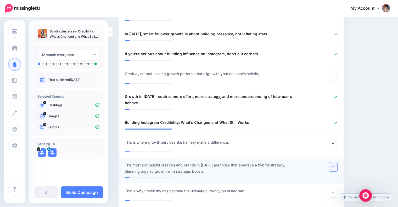
click at [333, 162] on link at bounding box center [333, 166] width 8 height 9
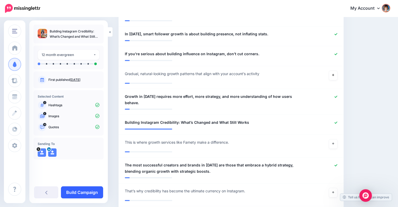
click at [87, 190] on link "Build Campaign" at bounding box center [82, 192] width 42 height 12
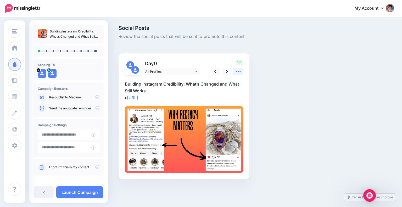
click at [235, 72] on icon at bounding box center [237, 71] width 5 height 5
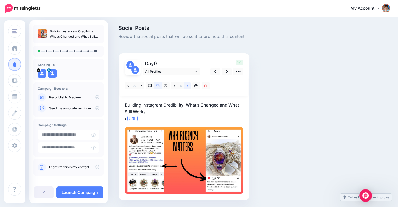
click at [187, 87] on icon at bounding box center [187, 85] width 1 height 2
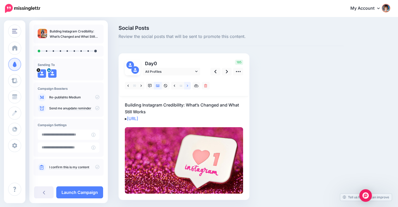
click at [187, 87] on icon at bounding box center [187, 85] width 1 height 2
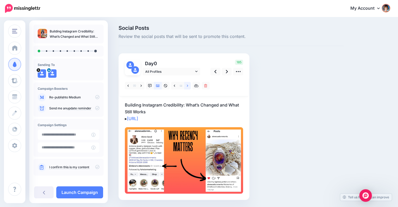
click at [187, 87] on icon at bounding box center [187, 85] width 1 height 2
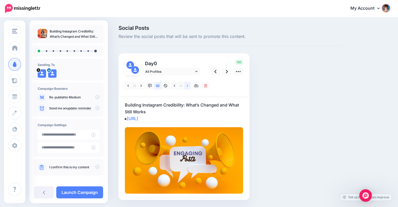
click at [187, 87] on icon at bounding box center [187, 85] width 1 height 2
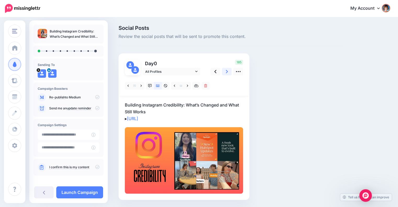
click at [224, 71] on link at bounding box center [227, 72] width 10 height 8
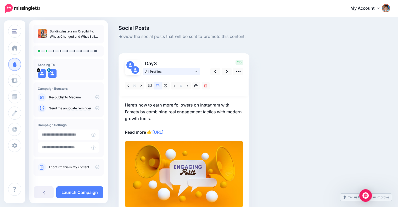
click at [193, 71] on span "All Profiles" at bounding box center [169, 71] width 49 height 5
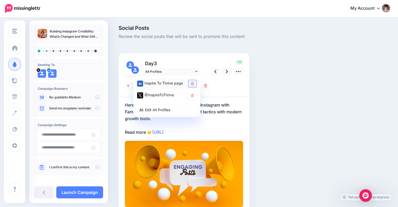
click at [191, 83] on icon at bounding box center [192, 83] width 3 height 3
click at [243, 84] on div at bounding box center [184, 85] width 129 height 21
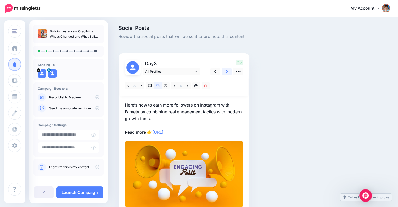
click at [224, 73] on link at bounding box center [227, 72] width 10 height 8
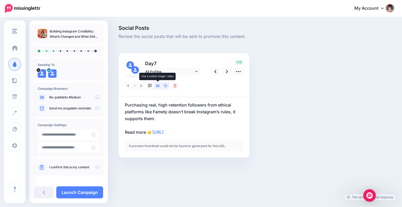
click at [157, 84] on icon at bounding box center [158, 86] width 4 height 4
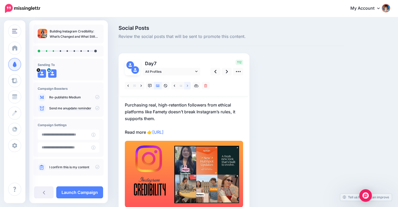
click at [189, 85] on link at bounding box center [187, 86] width 7 height 8
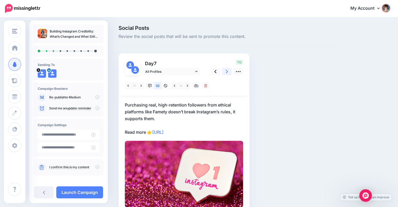
click at [226, 72] on icon at bounding box center [227, 71] width 2 height 5
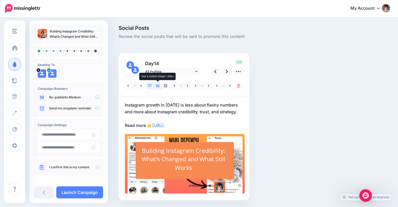
click at [157, 86] on icon at bounding box center [158, 85] width 4 height 3
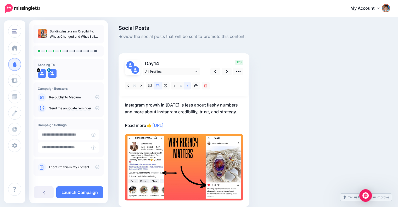
click at [187, 85] on icon at bounding box center [187, 86] width 1 height 4
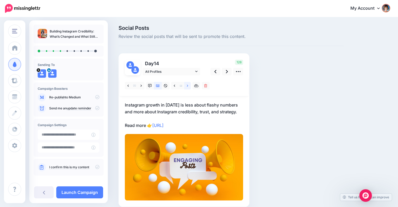
click at [187, 85] on icon at bounding box center [187, 86] width 1 height 4
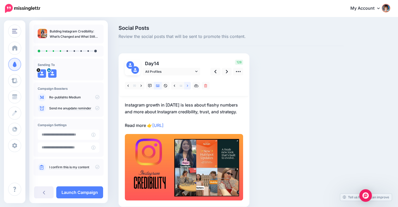
click at [187, 85] on icon at bounding box center [187, 86] width 1 height 4
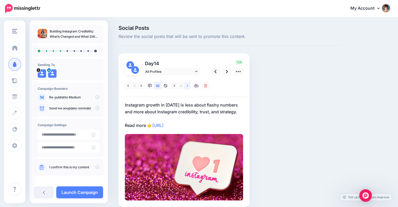
click at [187, 85] on icon at bounding box center [187, 86] width 1 height 4
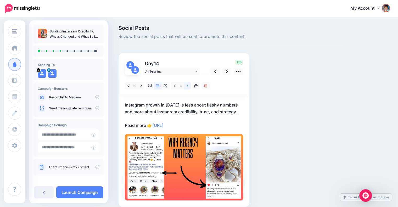
click at [187, 85] on icon at bounding box center [187, 86] width 1 height 4
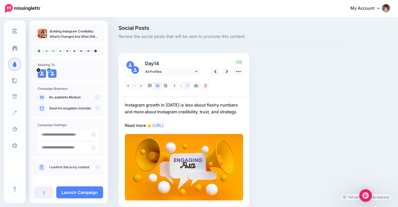
click at [187, 85] on icon at bounding box center [187, 86] width 1 height 4
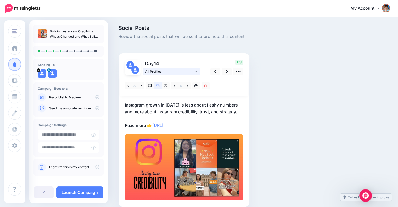
click at [196, 72] on icon at bounding box center [196, 72] width 2 height 4
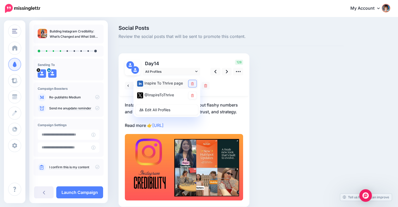
click at [193, 82] on icon at bounding box center [192, 83] width 3 height 3
click at [227, 72] on icon at bounding box center [227, 71] width 2 height 5
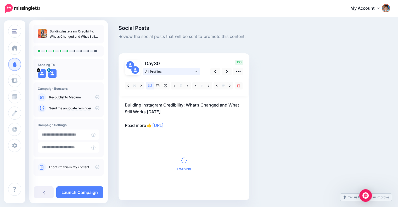
click at [196, 72] on icon at bounding box center [196, 71] width 2 height 1
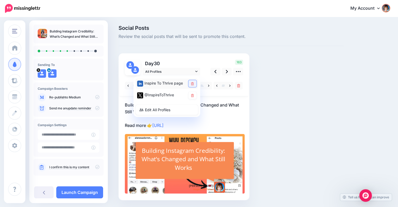
click at [193, 83] on icon at bounding box center [192, 83] width 3 height 3
click at [218, 116] on p "Building Instagram Credibility: What’s Changed and What Still Works Today Read …" at bounding box center [184, 114] width 118 height 27
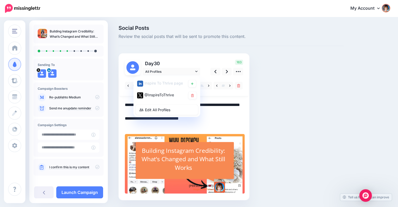
click at [218, 116] on textarea "**********" at bounding box center [184, 114] width 118 height 27
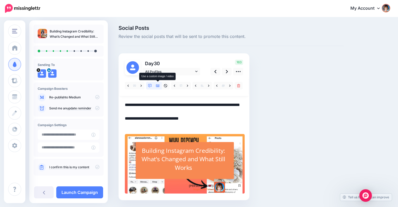
click at [159, 86] on icon at bounding box center [158, 85] width 4 height 3
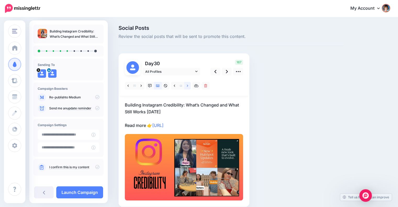
click at [187, 86] on icon at bounding box center [187, 85] width 1 height 2
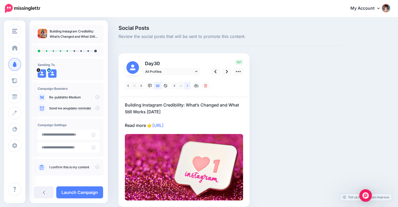
click at [187, 86] on icon at bounding box center [187, 85] width 1 height 2
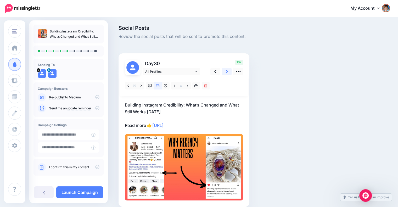
click at [226, 70] on icon at bounding box center [227, 71] width 2 height 5
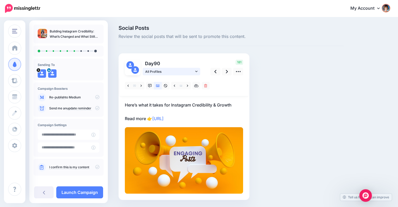
click at [195, 70] on icon at bounding box center [196, 72] width 2 height 4
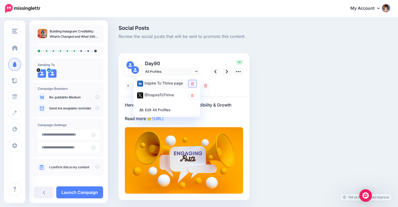
click at [195, 82] on link at bounding box center [192, 83] width 8 height 7
click at [227, 86] on div at bounding box center [184, 85] width 129 height 21
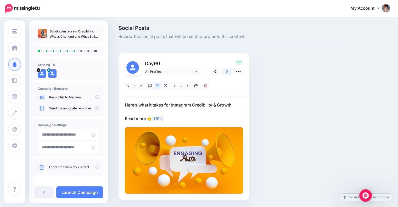
click at [224, 72] on link at bounding box center [227, 72] width 10 height 8
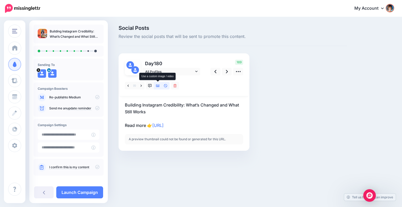
click at [159, 87] on icon at bounding box center [158, 86] width 4 height 4
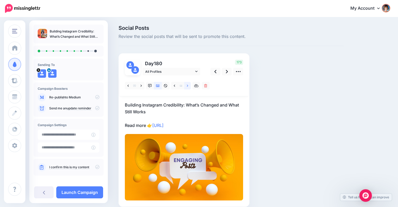
click at [185, 88] on link at bounding box center [187, 86] width 7 height 8
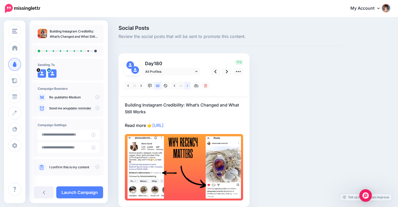
click at [185, 88] on link at bounding box center [187, 86] width 7 height 8
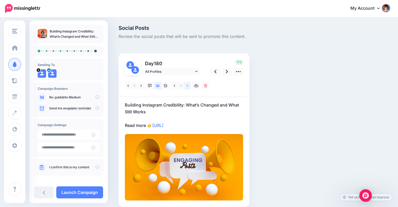
click at [185, 88] on link at bounding box center [187, 86] width 7 height 8
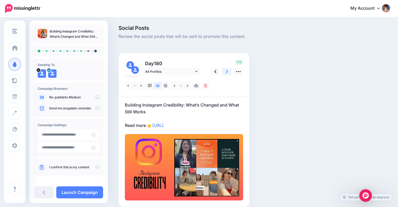
click at [223, 72] on link at bounding box center [227, 72] width 10 height 8
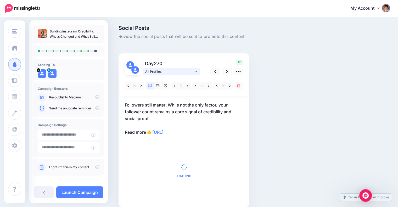
click at [196, 72] on icon at bounding box center [196, 72] width 2 height 4
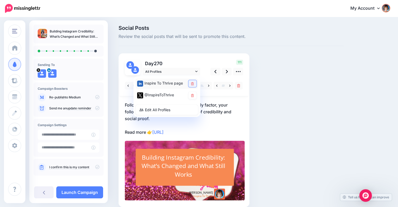
click at [191, 82] on link at bounding box center [192, 83] width 8 height 7
click at [207, 78] on div at bounding box center [184, 85] width 129 height 21
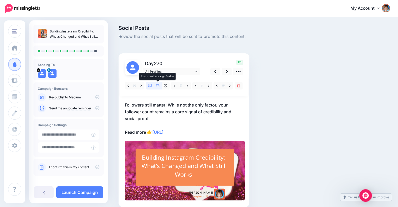
click at [159, 85] on icon at bounding box center [158, 85] width 4 height 3
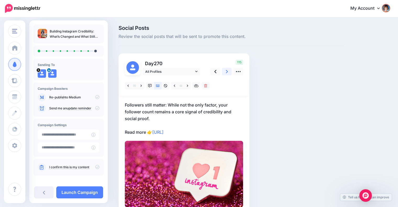
click at [226, 71] on icon at bounding box center [227, 71] width 2 height 5
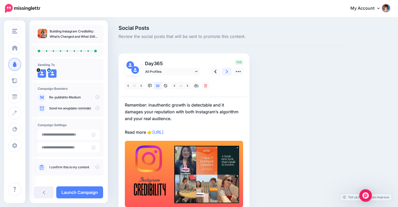
click at [227, 73] on icon at bounding box center [227, 71] width 2 height 5
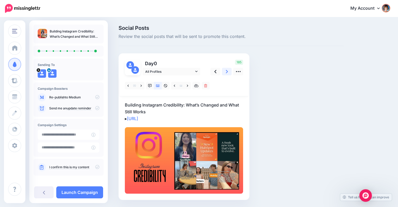
click at [227, 73] on icon at bounding box center [227, 71] width 2 height 5
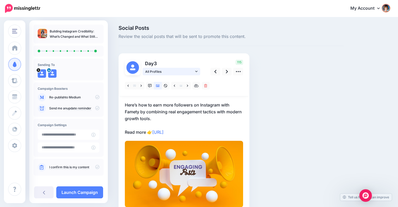
click at [197, 72] on icon at bounding box center [196, 72] width 2 height 4
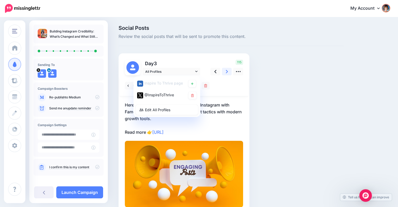
click at [227, 72] on icon at bounding box center [227, 71] width 2 height 5
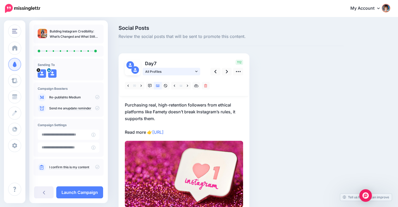
click at [197, 70] on icon at bounding box center [196, 72] width 2 height 4
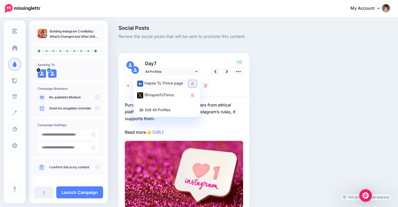
click at [193, 82] on icon at bounding box center [192, 83] width 3 height 3
click at [225, 72] on link at bounding box center [227, 72] width 10 height 8
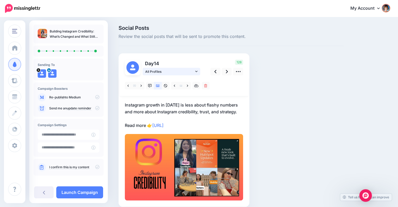
click at [195, 71] on icon at bounding box center [196, 71] width 2 height 1
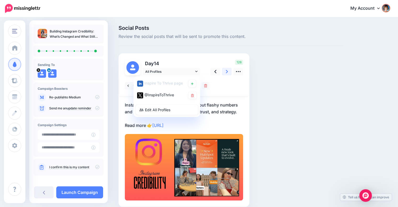
click at [226, 73] on icon at bounding box center [227, 71] width 2 height 3
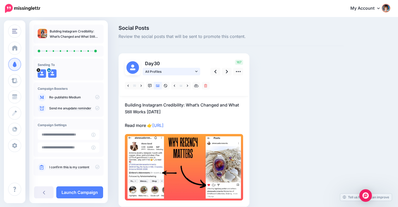
click at [191, 71] on span "All Profiles" at bounding box center [169, 71] width 49 height 5
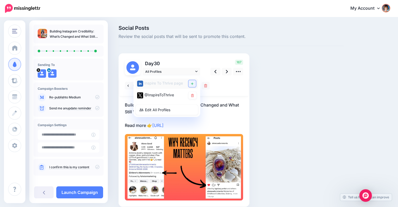
click at [191, 81] on link at bounding box center [192, 83] width 8 height 7
click at [225, 84] on div at bounding box center [184, 85] width 129 height 21
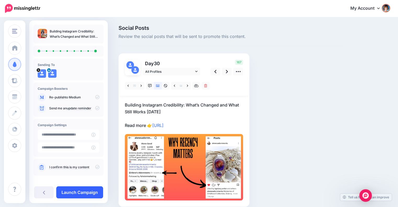
click at [89, 193] on link "Launch Campaign" at bounding box center [79, 192] width 47 height 12
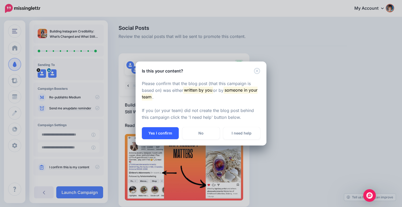
click at [149, 130] on button "Yes I confirm" at bounding box center [160, 133] width 37 height 12
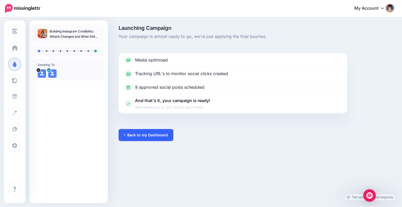
click at [139, 136] on link "Back to my Dashboard" at bounding box center [145, 135] width 55 height 12
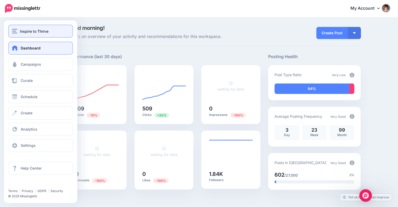
click at [20, 33] on span "Inspire to Thrive" at bounding box center [34, 31] width 29 height 6
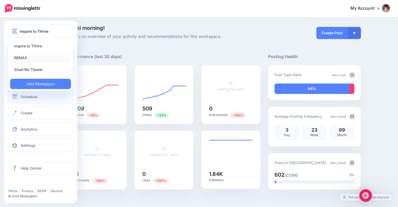
click at [22, 58] on link "REMAX" at bounding box center [40, 58] width 61 height 10
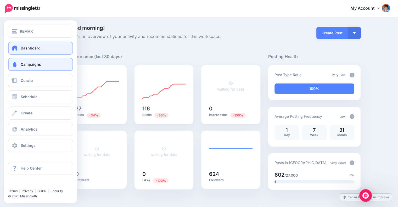
click at [36, 68] on link "Campaigns" at bounding box center [40, 64] width 65 height 13
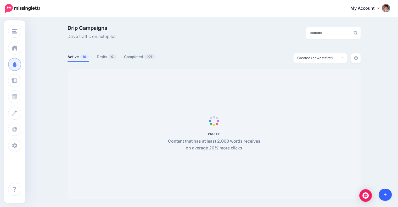
click at [383, 193] on link at bounding box center [384, 195] width 13 height 12
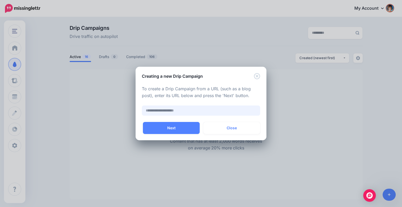
paste input "**********"
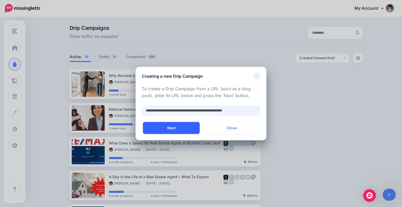
type input "**********"
click at [183, 128] on button "Next" at bounding box center [171, 128] width 57 height 12
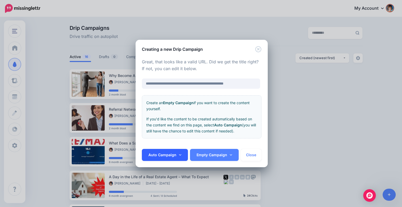
click at [178, 151] on link "Auto Campaign" at bounding box center [165, 155] width 46 height 12
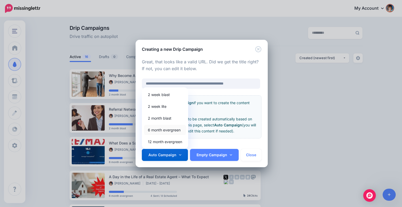
click at [155, 128] on link "6 month evergreen" at bounding box center [165, 130] width 42 height 10
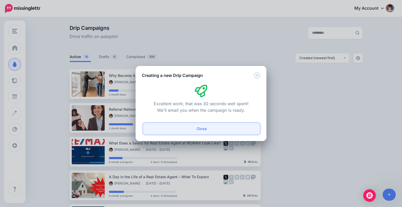
click at [176, 131] on button "Close" at bounding box center [201, 129] width 117 height 12
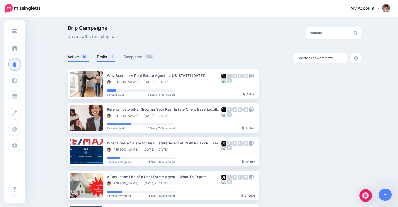
click at [109, 54] on link "Drafts 1" at bounding box center [106, 57] width 19 height 6
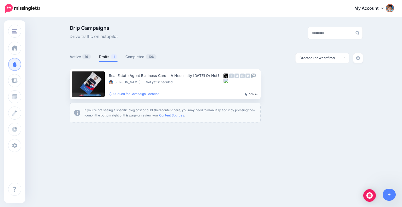
click at [111, 59] on link "Drafts 1" at bounding box center [108, 57] width 19 height 6
click at [278, 86] on link "Setup Campaign" at bounding box center [282, 83] width 36 height 9
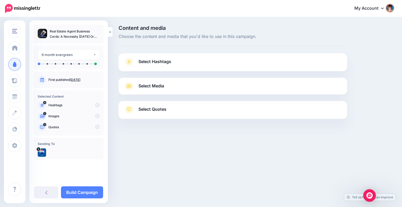
click at [238, 61] on link "Select Hashtags" at bounding box center [233, 65] width 218 height 14
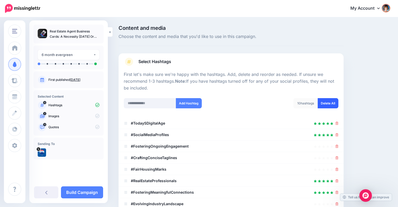
click at [336, 104] on link "Delete All" at bounding box center [328, 103] width 21 height 10
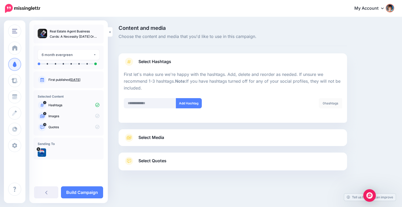
click at [245, 135] on link "Select Media" at bounding box center [233, 137] width 218 height 8
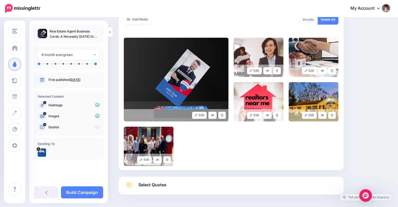
scroll to position [120, 0]
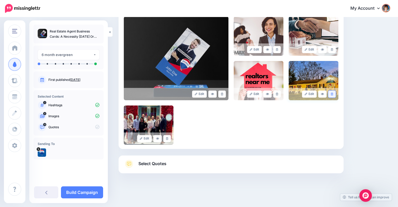
click at [333, 93] on icon at bounding box center [332, 94] width 2 height 3
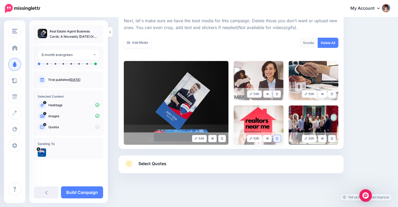
click at [277, 139] on link at bounding box center [277, 138] width 8 height 7
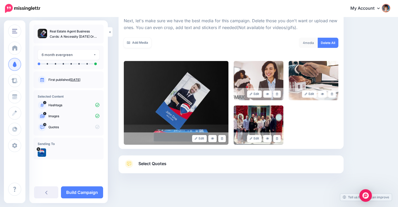
click at [213, 164] on link "Select Quotes" at bounding box center [231, 167] width 214 height 14
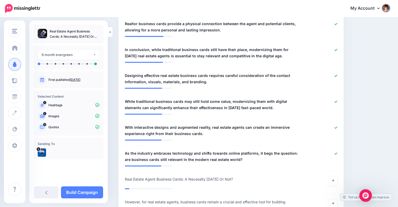
scroll to position [361, 0]
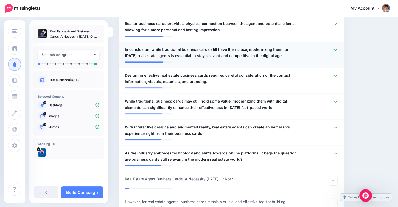
click at [171, 46] on span "In conclusion, while traditional business cards still have their place, moderni…" at bounding box center [213, 52] width 176 height 13
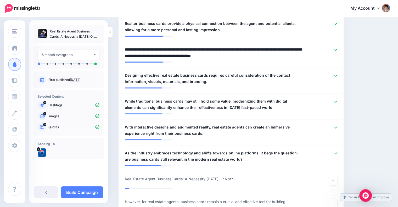
drag, startPoint x: 152, startPoint y: 42, endPoint x: 118, endPoint y: 43, distance: 33.7
type textarea "**********"
click at [334, 179] on icon at bounding box center [333, 180] width 2 height 3
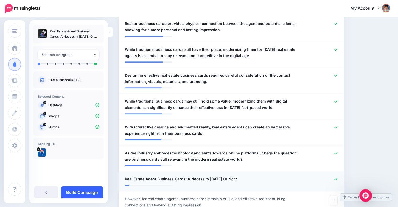
click at [80, 191] on link "Build Campaign" at bounding box center [82, 192] width 42 height 12
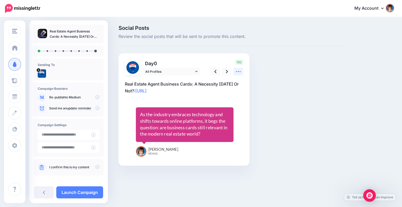
click at [237, 72] on icon at bounding box center [237, 71] width 5 height 5
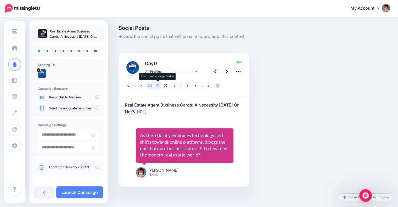
click at [157, 84] on icon at bounding box center [158, 85] width 4 height 3
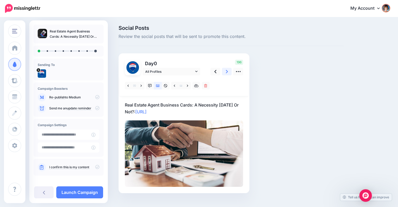
click at [224, 73] on link at bounding box center [227, 72] width 10 height 8
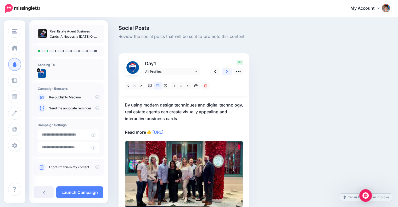
click at [224, 73] on link at bounding box center [227, 72] width 10 height 8
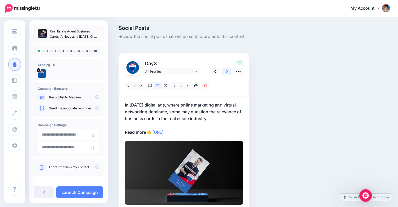
click at [224, 73] on link at bounding box center [227, 72] width 10 height 8
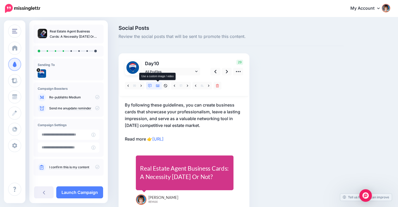
click at [157, 85] on icon at bounding box center [158, 86] width 4 height 4
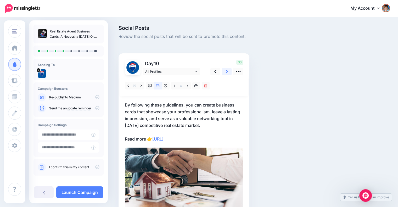
click at [224, 69] on link at bounding box center [227, 72] width 10 height 8
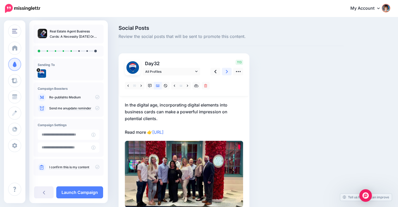
click at [223, 71] on link at bounding box center [227, 72] width 10 height 8
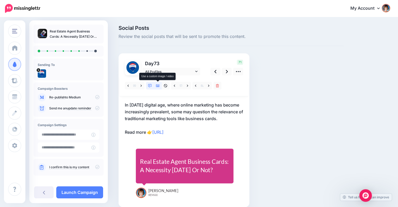
click at [156, 85] on icon at bounding box center [158, 85] width 4 height 3
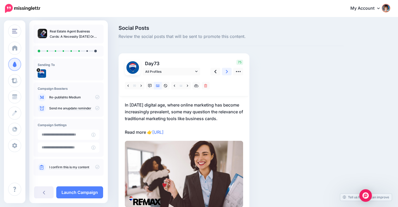
click at [227, 72] on icon at bounding box center [227, 71] width 2 height 5
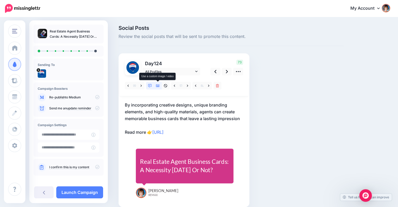
click at [158, 86] on icon at bounding box center [158, 86] width 4 height 4
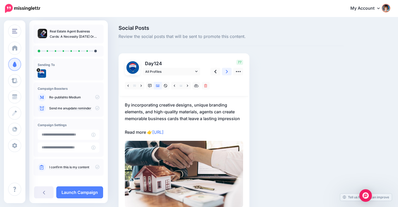
click at [226, 75] on link at bounding box center [227, 72] width 10 height 8
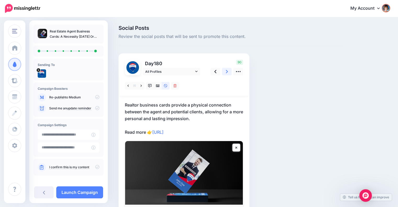
click at [223, 70] on link at bounding box center [227, 72] width 10 height 8
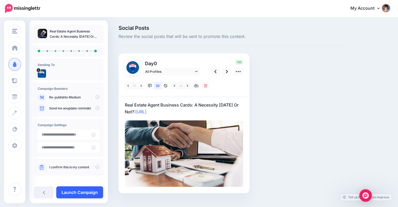
click at [69, 192] on link "Launch Campaign" at bounding box center [79, 192] width 47 height 12
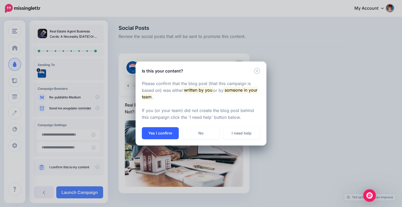
click at [151, 129] on button "Yes I confirm" at bounding box center [160, 133] width 37 height 12
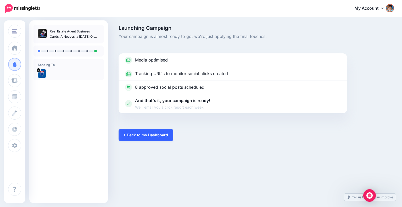
click at [146, 133] on link "Back to my Dashboard" at bounding box center [145, 135] width 55 height 12
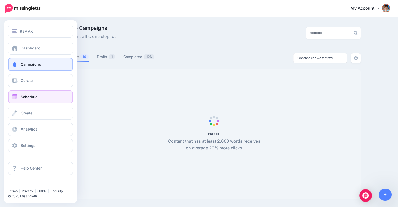
click at [12, 96] on span at bounding box center [14, 96] width 7 height 5
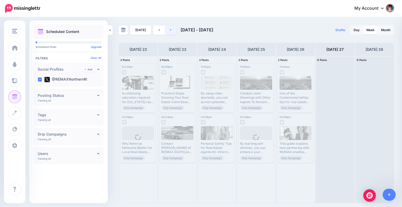
click at [171, 27] on link at bounding box center [171, 29] width 12 height 9
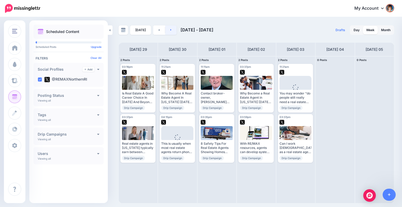
click at [166, 30] on link at bounding box center [171, 29] width 12 height 9
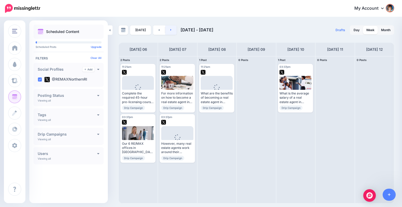
click at [166, 30] on link at bounding box center [171, 29] width 12 height 9
